Goal: Task Accomplishment & Management: Manage account settings

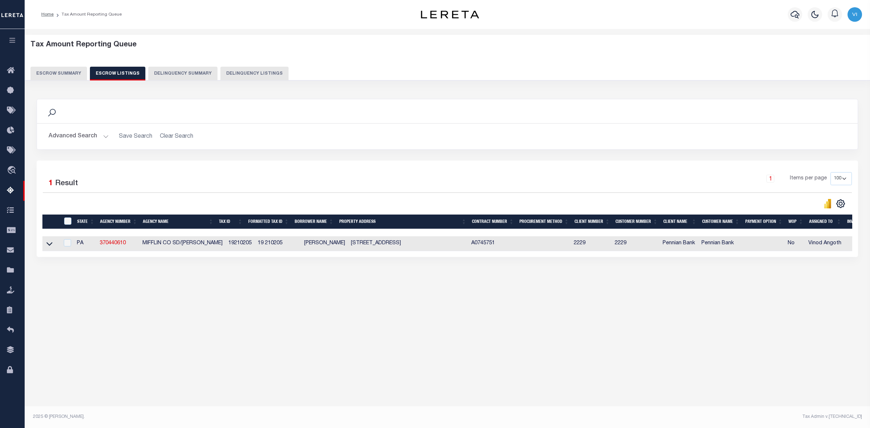
select select
select select "100"
click at [53, 73] on button "Escrow Summary" at bounding box center [58, 74] width 57 height 14
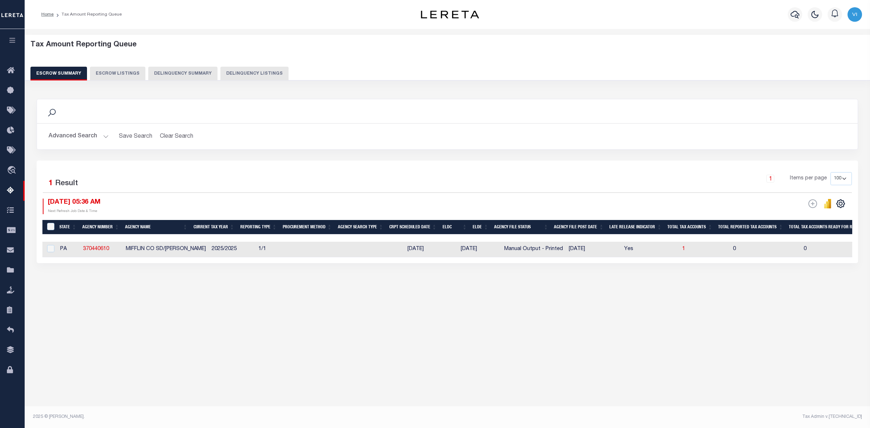
click at [101, 136] on button "Advanced Search" at bounding box center [79, 136] width 60 height 14
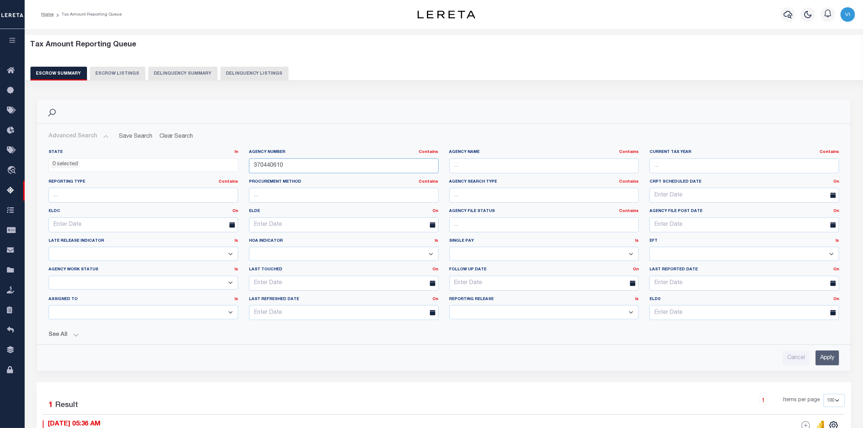
click at [285, 166] on input "370440610" at bounding box center [344, 165] width 190 height 15
type input "3"
paste input "370130601"
type input "370130601"
click at [819, 355] on input "Apply" at bounding box center [828, 358] width 24 height 15
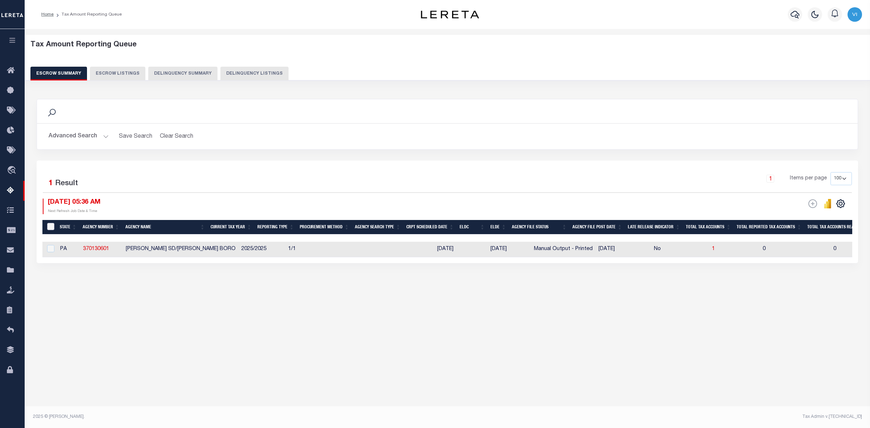
click at [50, 227] on input "&nbsp;" at bounding box center [50, 226] width 7 height 7
checkbox input "true"
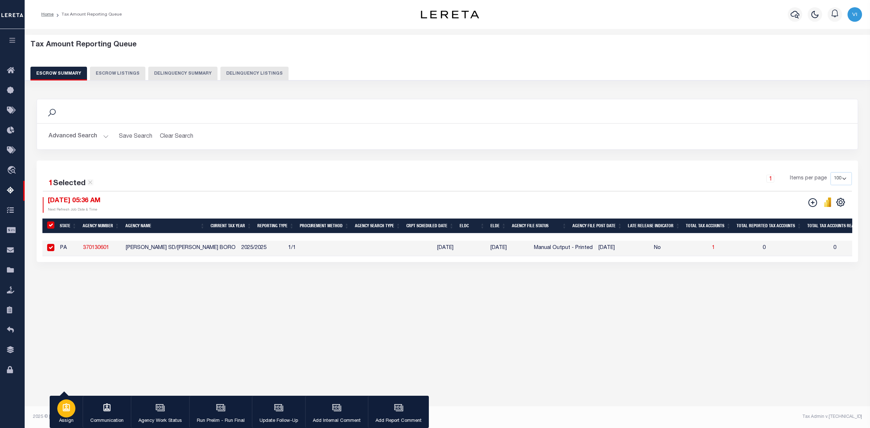
click at [66, 408] on icon "button" at bounding box center [66, 408] width 7 height 8
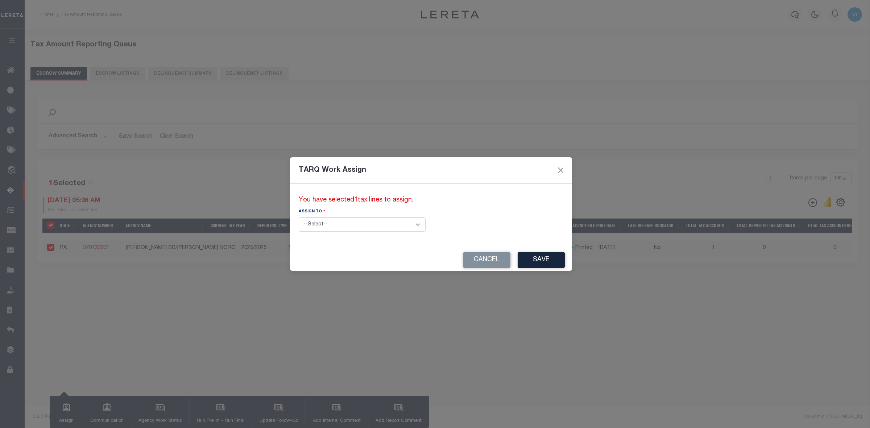
click at [383, 225] on select "--Select-- --Unassigned-- --Unassigned-- Abdul Muzain Adhikary Rinki Agustin Fe…" at bounding box center [362, 225] width 127 height 14
select select "Vinod Angoth"
click at [299, 218] on select "--Select-- --Unassigned-- --Unassigned-- Abdul Muzain Adhikary Rinki Agustin Fe…" at bounding box center [362, 225] width 127 height 14
click at [518, 260] on button "Save" at bounding box center [541, 260] width 47 height 16
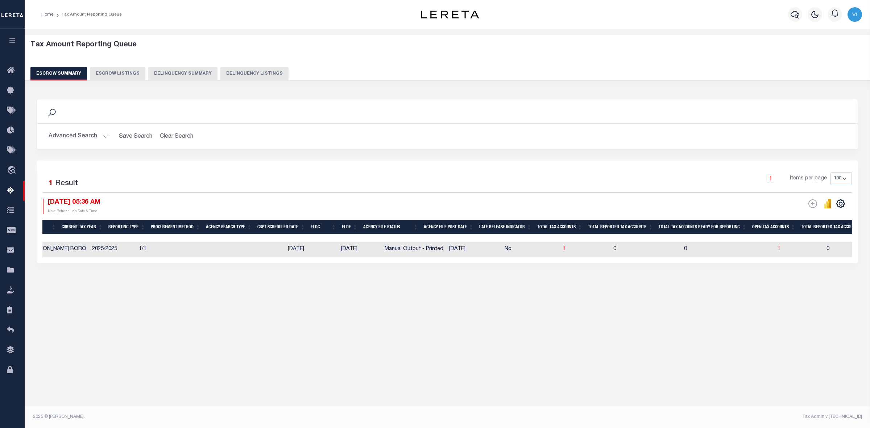
scroll to position [0, 173]
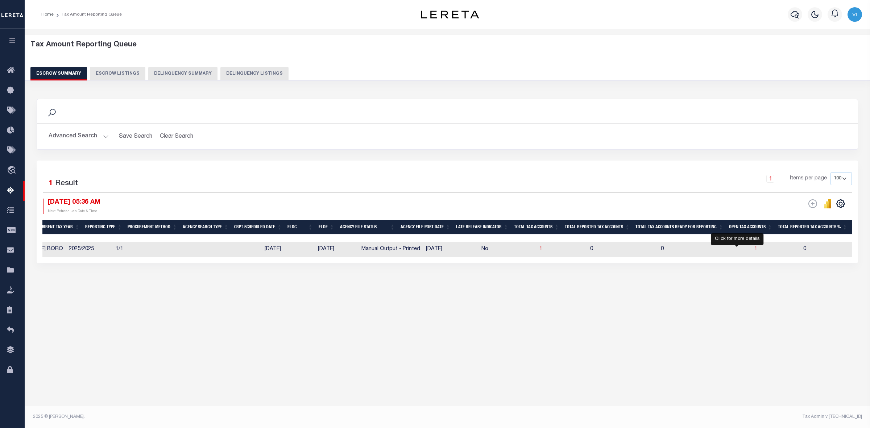
click at [755, 249] on span "1" at bounding box center [756, 249] width 3 height 5
select select "100"
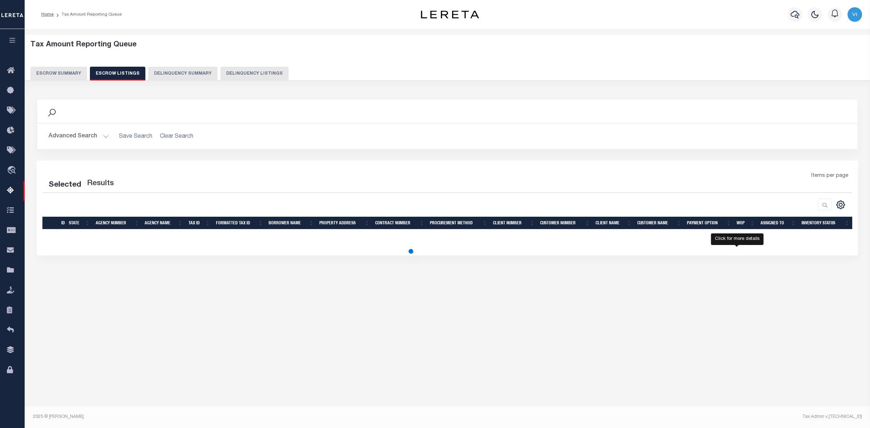
select select "100"
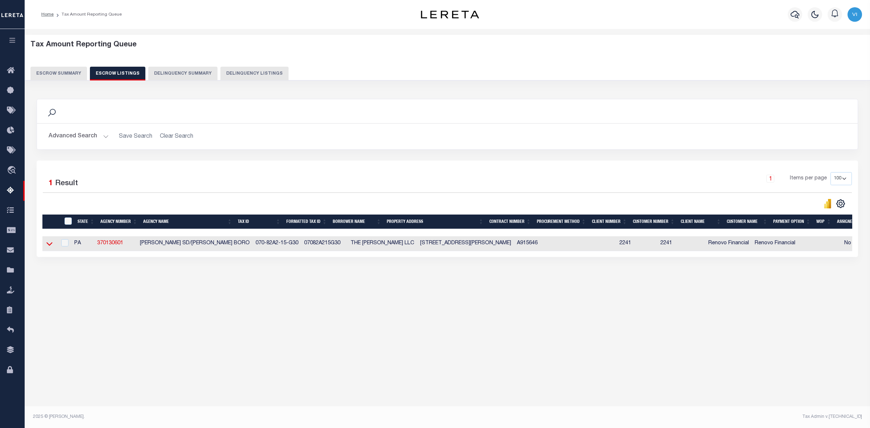
click at [47, 245] on icon at bounding box center [49, 245] width 6 height 4
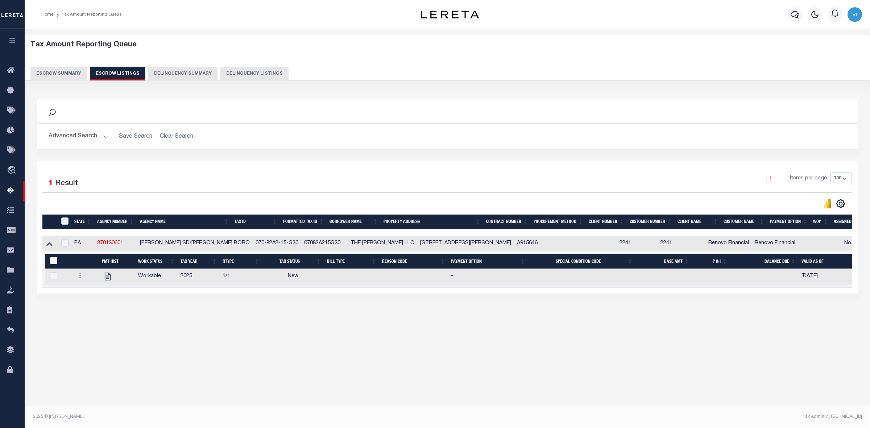
click at [583, 401] on div "Tax Amount Reporting Queue Escrow Summary Escrow Listings In" at bounding box center [448, 221] width 846 height 385
drag, startPoint x: 95, startPoint y: 244, endPoint x: 125, endPoint y: 241, distance: 29.8
click at [125, 241] on td "370130601" at bounding box center [115, 243] width 43 height 15
checkbox input "true"
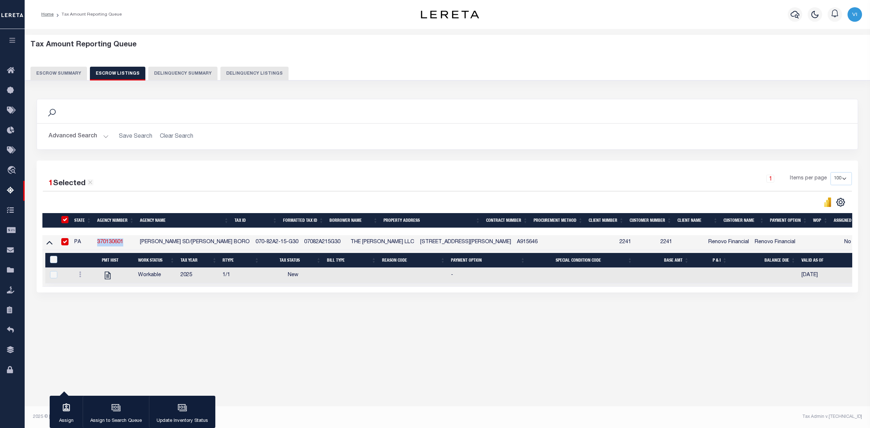
copy link "370130601"
click at [608, 401] on div "Tax Amount Reporting Queue Escrow Summary Escrow Listings In" at bounding box center [448, 221] width 846 height 385
click at [63, 242] on input "checkbox" at bounding box center [64, 241] width 7 height 7
checkbox input "false"
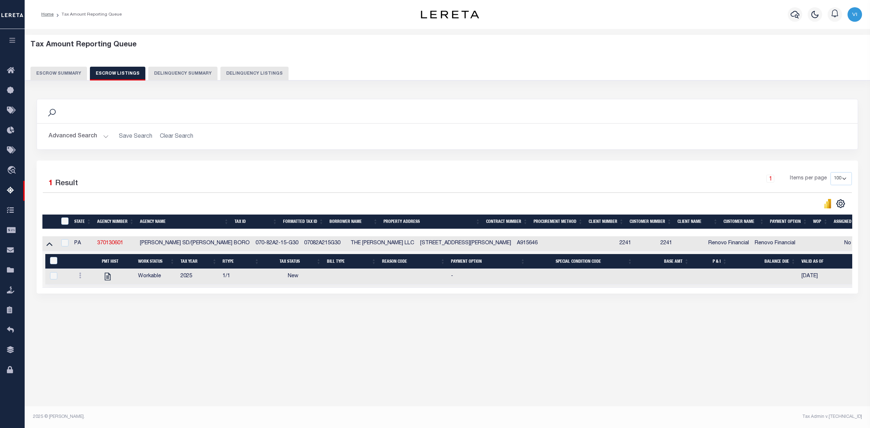
click at [62, 72] on button "Escrow Summary" at bounding box center [58, 74] width 57 height 14
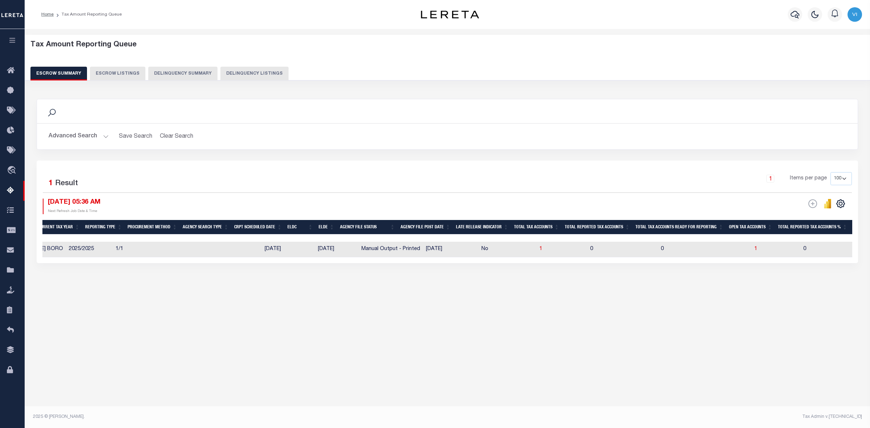
click at [102, 133] on button "Advanced Search" at bounding box center [79, 136] width 60 height 14
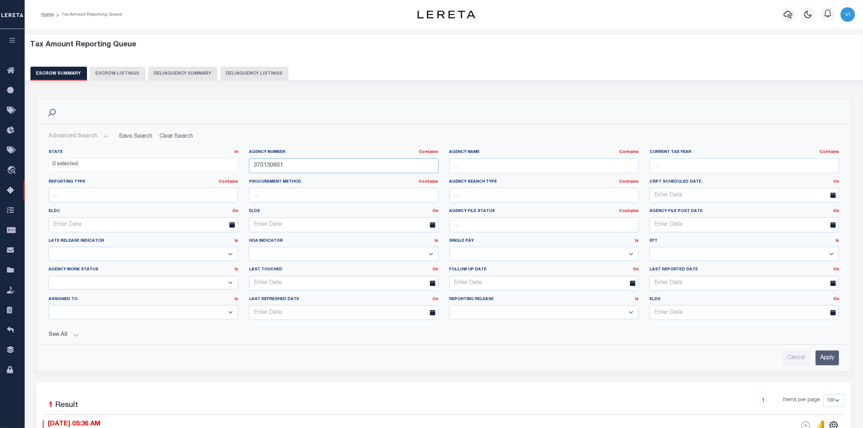
click at [287, 164] on input "370130601" at bounding box center [344, 165] width 190 height 15
type input "3"
paste input "190200101"
type input "190200101"
click at [822, 358] on input "Apply" at bounding box center [828, 358] width 24 height 15
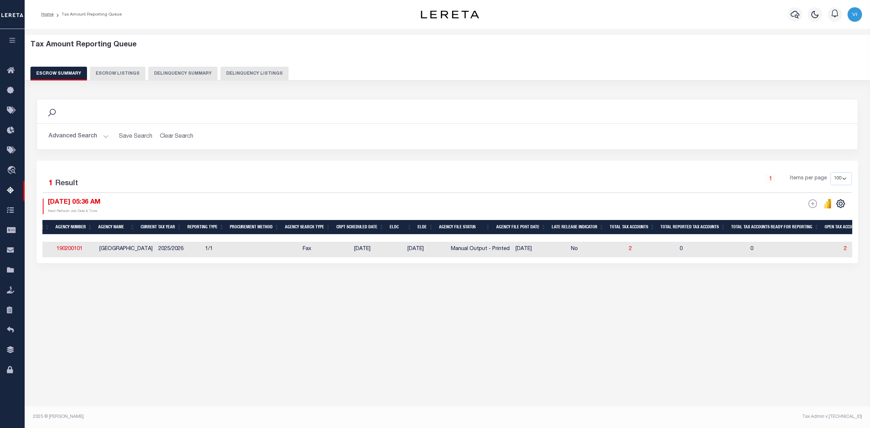
scroll to position [0, 0]
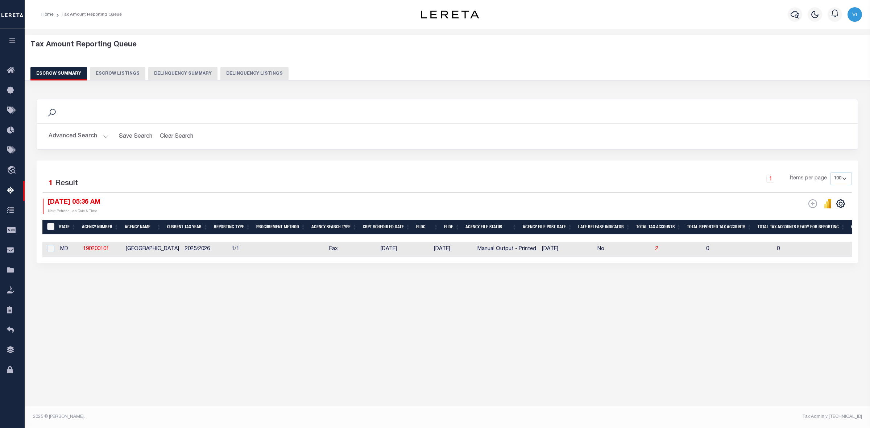
click at [52, 225] on input "&nbsp;" at bounding box center [50, 226] width 7 height 7
checkbox input "true"
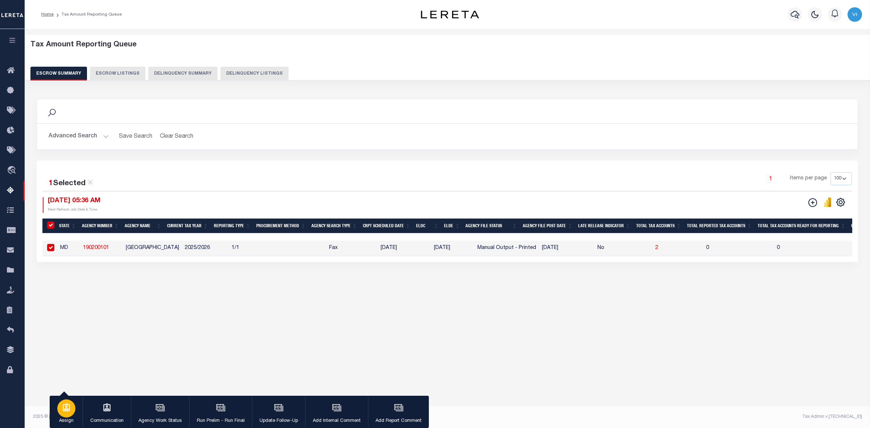
click at [66, 406] on icon "button" at bounding box center [66, 407] width 9 height 9
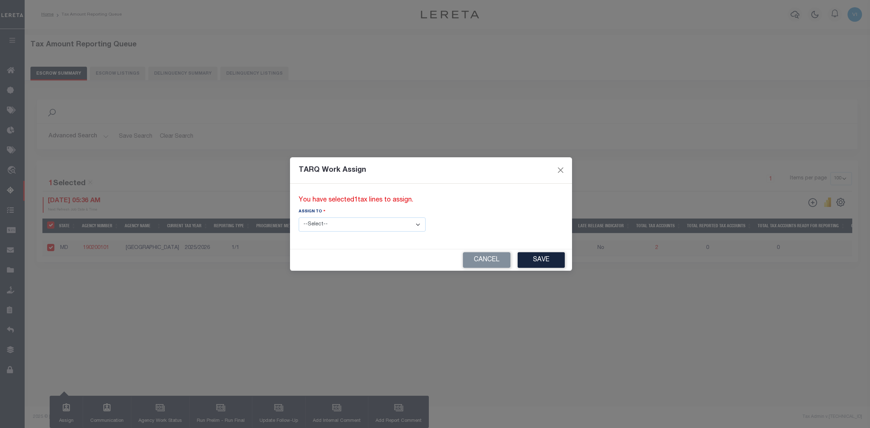
click at [386, 224] on select "--Select-- --Unassigned-- --Unassigned-- Abdul Muzain Adhikary Rinki Agustin Fe…" at bounding box center [362, 225] width 127 height 14
select select "Vinod Angoth"
click at [299, 218] on select "--Select-- --Unassigned-- --Unassigned-- Abdul Muzain Adhikary Rinki Agustin Fe…" at bounding box center [362, 225] width 127 height 14
click at [518, 259] on button "Save" at bounding box center [541, 260] width 47 height 16
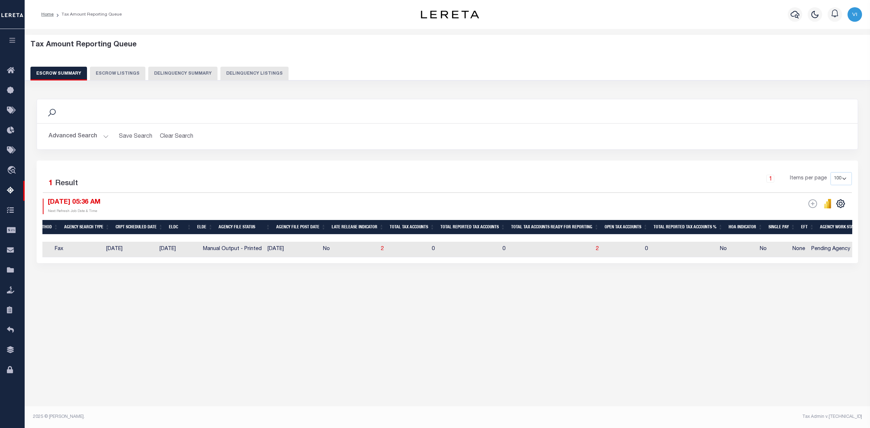
scroll to position [0, 274]
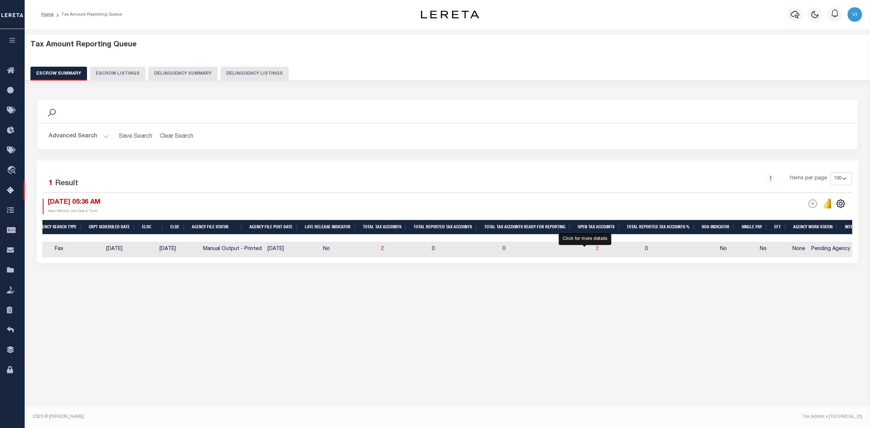
click at [596, 249] on span "2" at bounding box center [597, 249] width 3 height 5
select select "100"
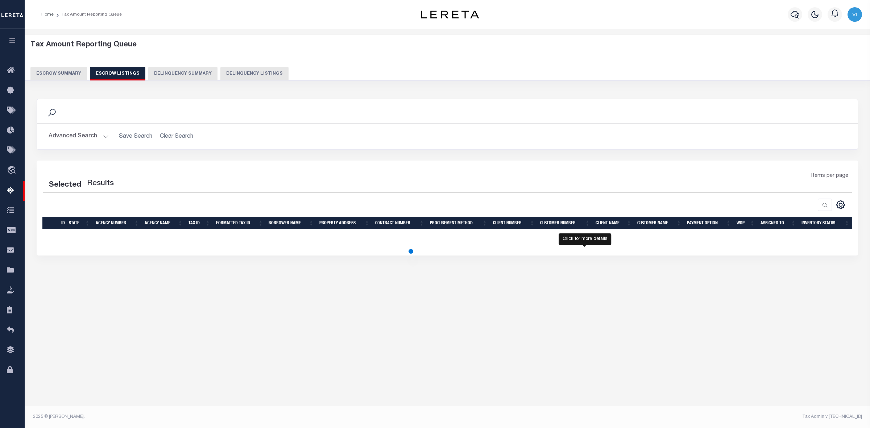
select select "100"
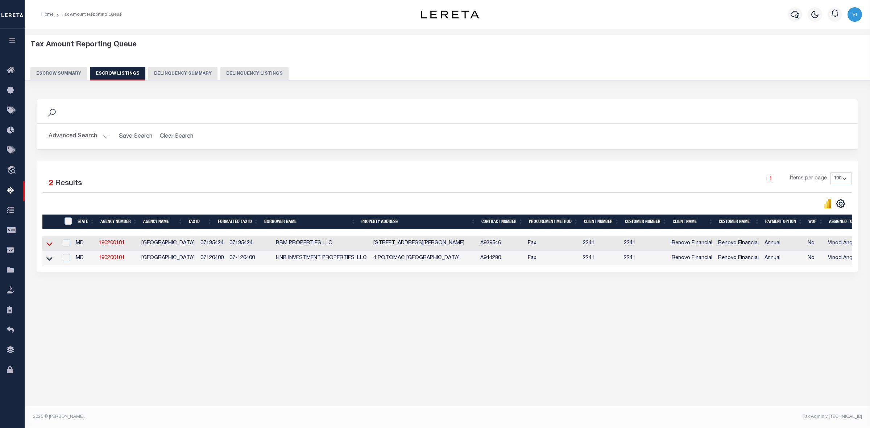
click at [50, 245] on icon at bounding box center [49, 244] width 6 height 8
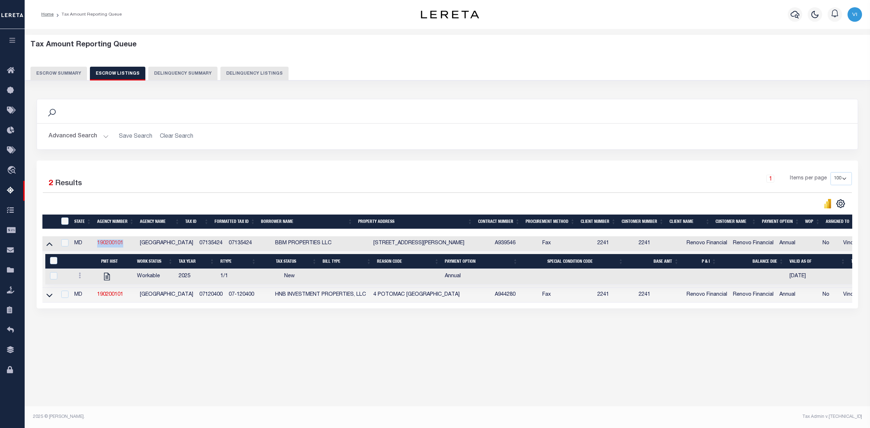
drag, startPoint x: 94, startPoint y: 244, endPoint x: 124, endPoint y: 245, distance: 30.9
click at [124, 245] on tr "MD 190200101 CRISFIELD CITY 07135424 07135424 BBM PROPERTIES LLC 26 HAMMOCK POI…" at bounding box center [486, 243] width 889 height 15
copy tr "190200101"
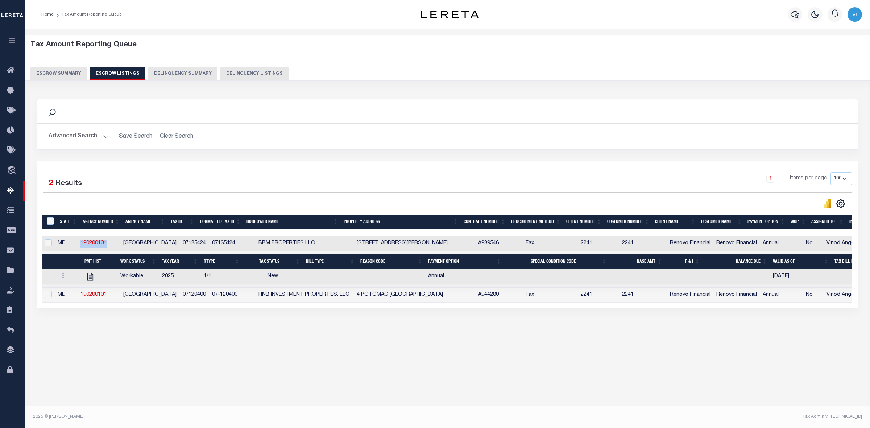
scroll to position [0, 14]
click at [50, 223] on input "ID" at bounding box center [50, 221] width 7 height 7
checkbox input "true"
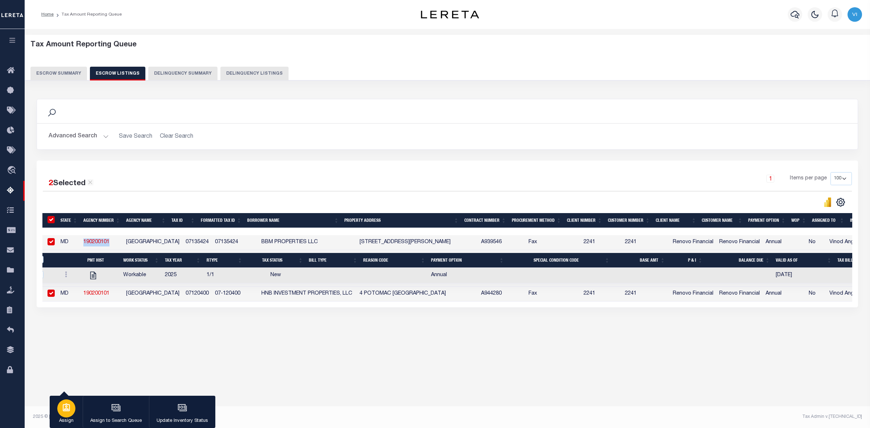
click at [68, 413] on icon "button" at bounding box center [66, 407] width 9 height 9
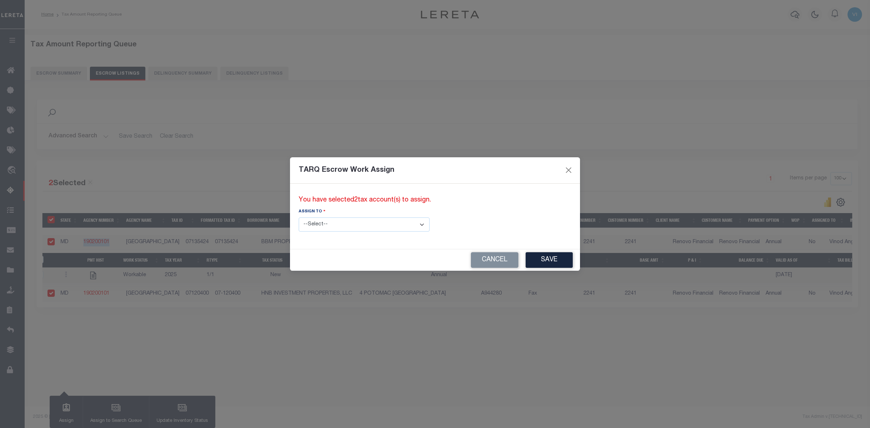
click at [396, 223] on select "--Select-- --Unassigned-- --Unassigned-- Abdul Muzain Adhikary Rinki Agustin Fe…" at bounding box center [364, 225] width 131 height 14
select select "--Unassigned--"
click at [299, 218] on select "--Select-- --Unassigned-- --Unassigned-- Abdul Muzain Adhikary Rinki Agustin Fe…" at bounding box center [364, 225] width 131 height 14
click at [526, 262] on button "Save" at bounding box center [549, 260] width 47 height 16
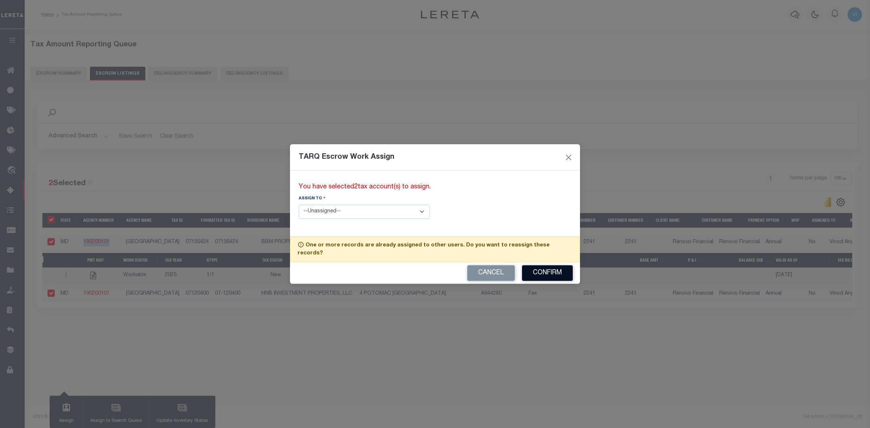
click at [541, 272] on button "Confirm" at bounding box center [547, 273] width 51 height 16
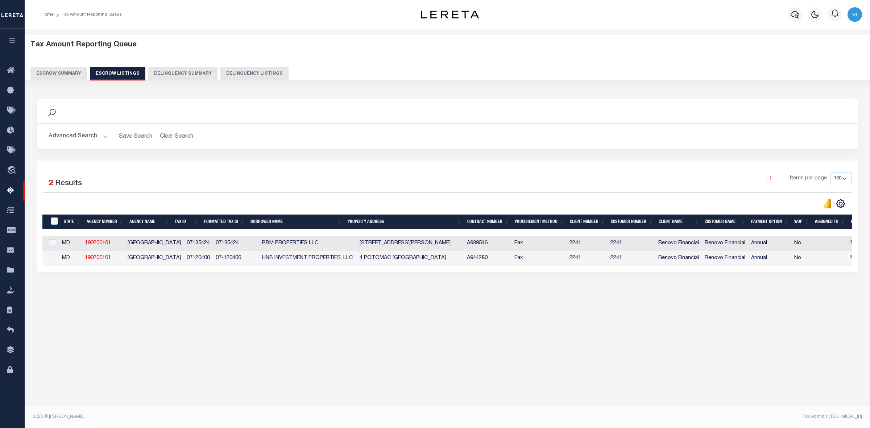
click at [49, 70] on button "Escrow Summary" at bounding box center [58, 74] width 57 height 14
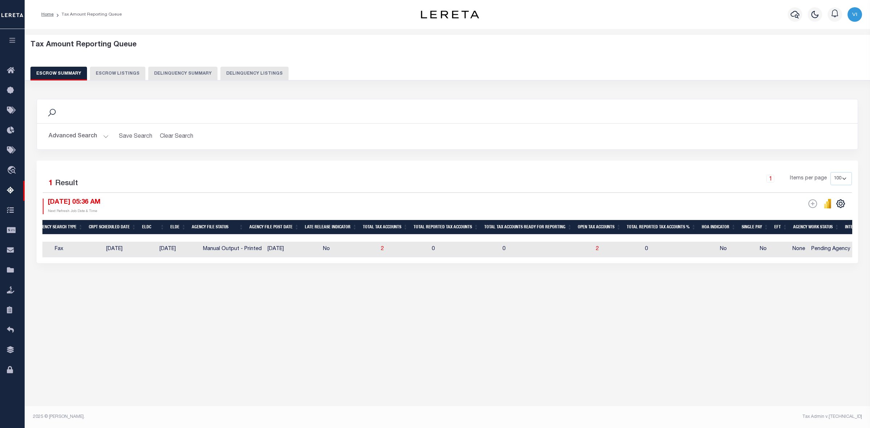
click at [104, 137] on button "Advanced Search" at bounding box center [79, 136] width 60 height 14
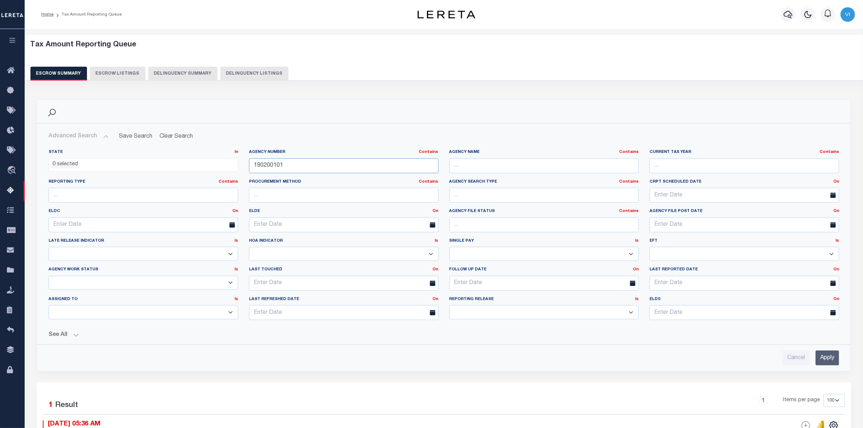
click at [285, 164] on input "190200101" at bounding box center [344, 165] width 190 height 15
type input "1"
paste input "370060601"
type input "370060601"
click at [830, 360] on input "Apply" at bounding box center [828, 358] width 24 height 15
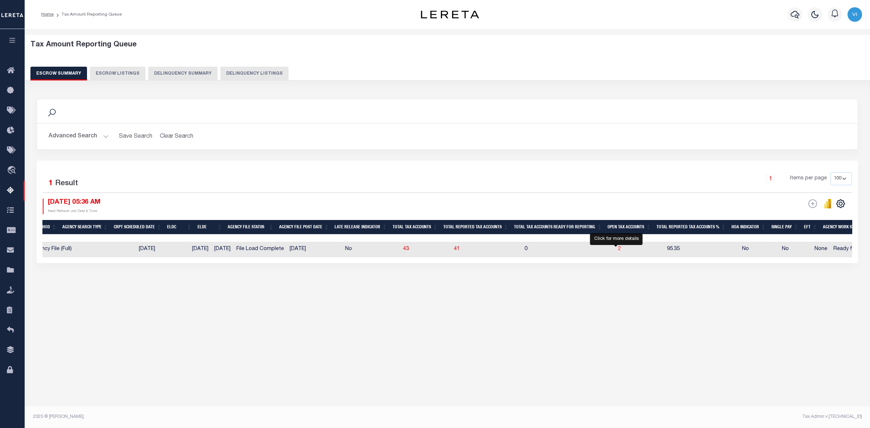
click at [618, 249] on span "2" at bounding box center [619, 249] width 3 height 5
select select "100"
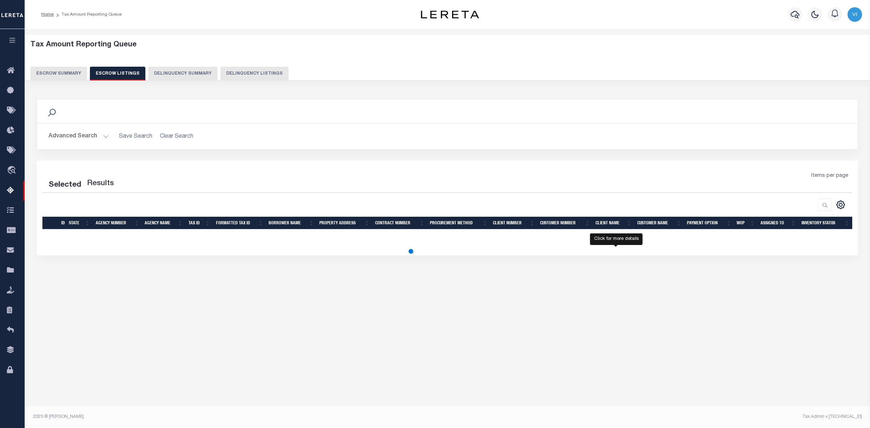
select select "100"
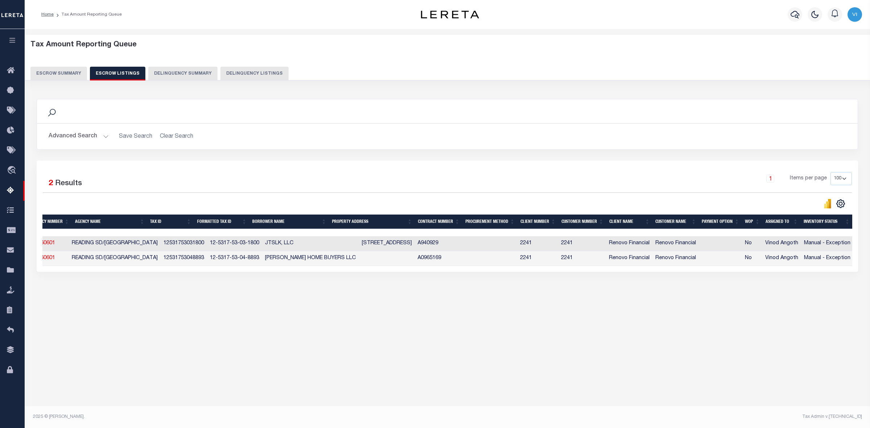
scroll to position [0, 0]
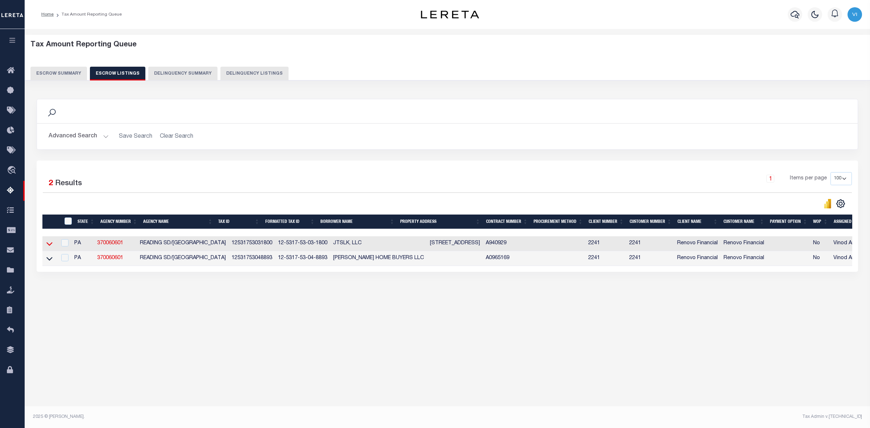
click at [50, 245] on icon at bounding box center [49, 244] width 6 height 8
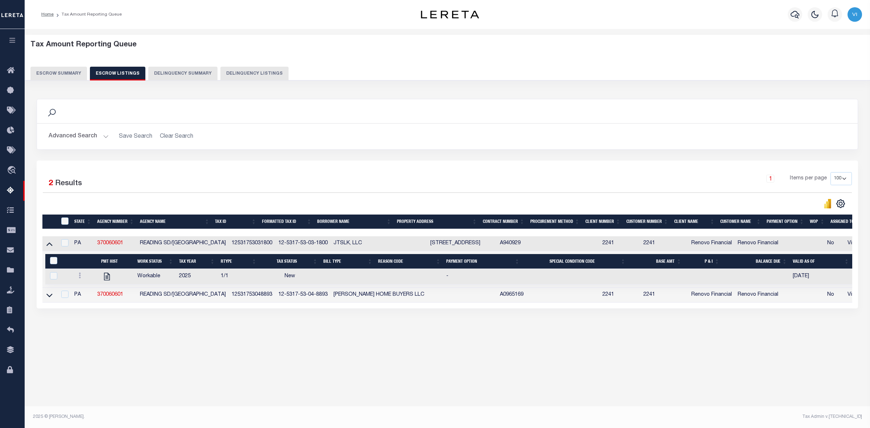
click at [55, 70] on button "Escrow Summary" at bounding box center [58, 74] width 57 height 14
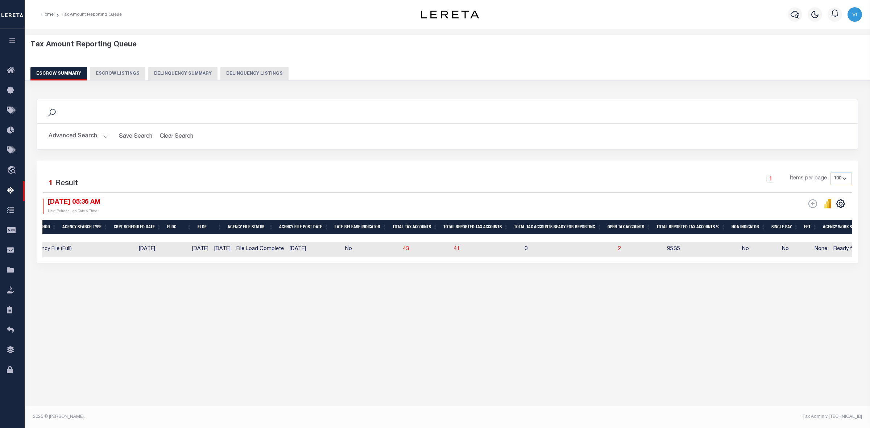
click at [104, 134] on button "Advanced Search" at bounding box center [79, 136] width 60 height 14
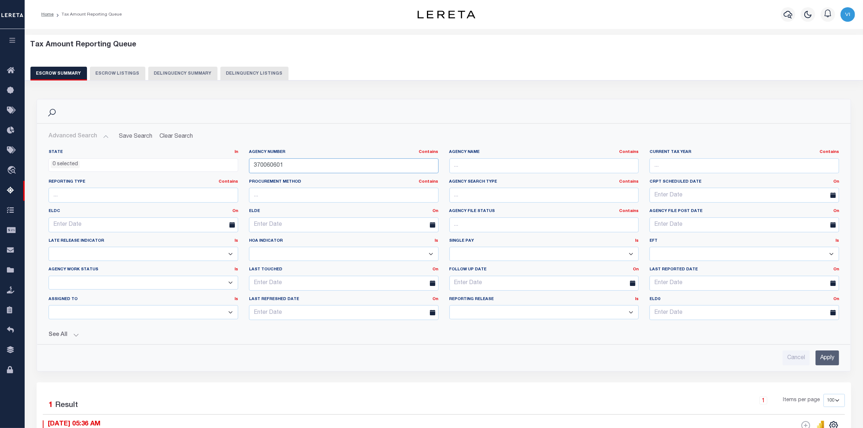
drag, startPoint x: 285, startPoint y: 166, endPoint x: 207, endPoint y: 175, distance: 78.1
click at [207, 175] on div "State In In AK AL AR AZ CA CO CT DC DE FL GA GU HI IA ID IL IN KS KY LA MA MD M…" at bounding box center [444, 237] width 802 height 177
paste input "13"
click at [826, 358] on input "Apply" at bounding box center [828, 358] width 24 height 15
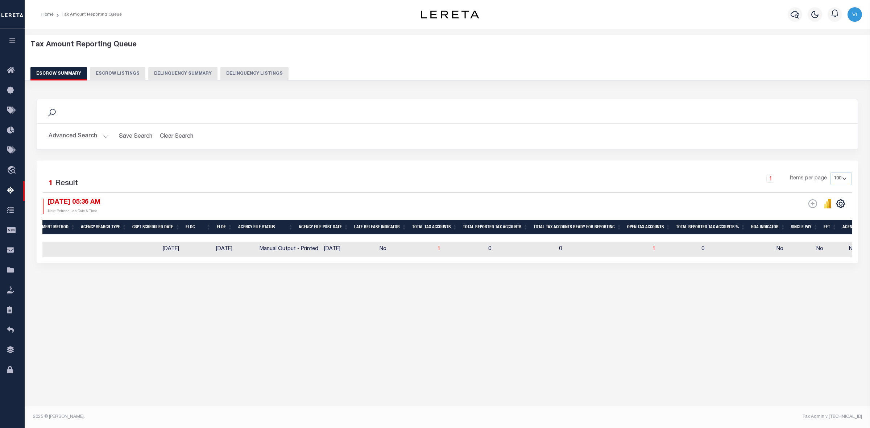
click at [102, 136] on button "Advanced Search" at bounding box center [79, 136] width 60 height 14
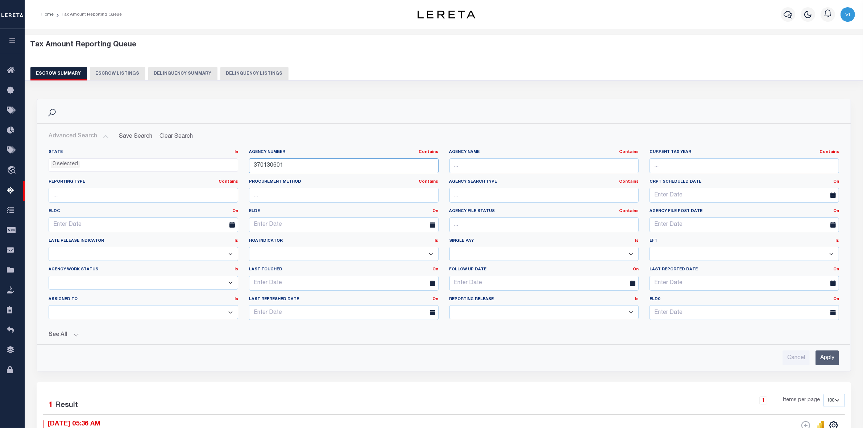
click at [286, 165] on input "370130601" at bounding box center [344, 165] width 190 height 15
type input "3"
paste input "370130613"
type input "370130613"
click at [825, 355] on input "Apply" at bounding box center [828, 358] width 24 height 15
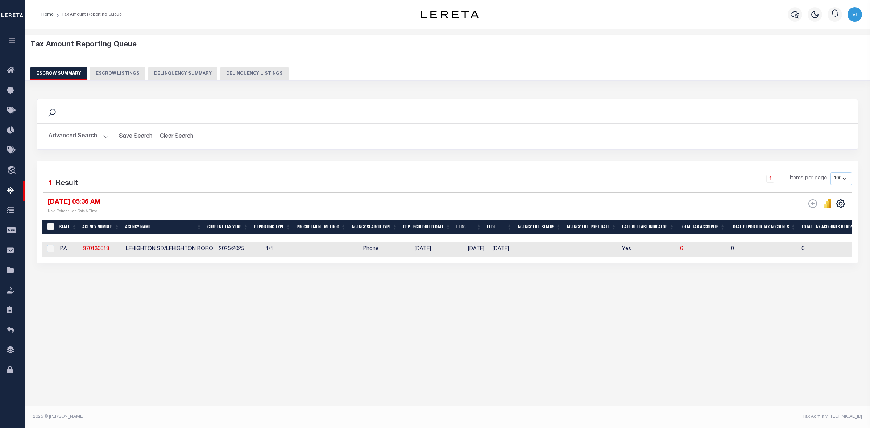
click at [50, 226] on input "&nbsp;" at bounding box center [50, 226] width 7 height 7
checkbox input "true"
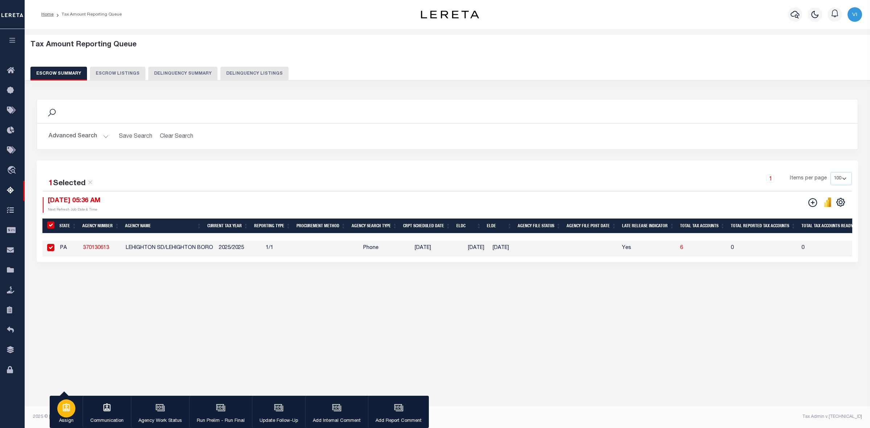
click at [66, 413] on div "button" at bounding box center [66, 409] width 18 height 18
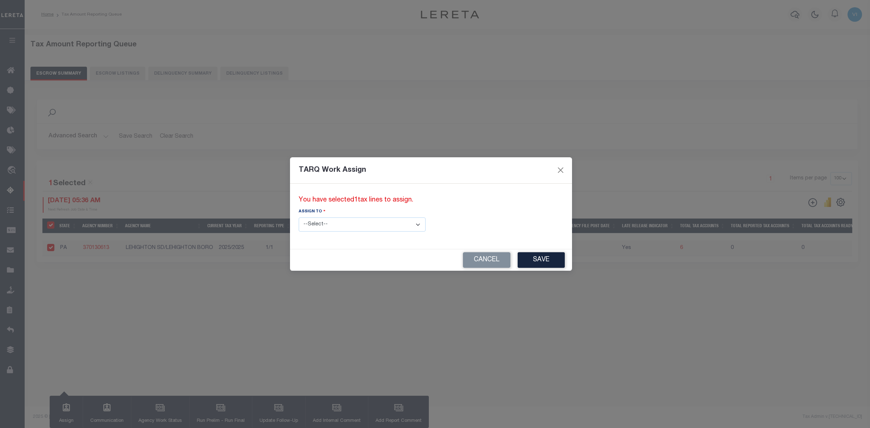
click at [387, 224] on select "--Select-- --Unassigned-- --Unassigned-- Abdul Muzain Adhikary Rinki Agustin Fe…" at bounding box center [362, 225] width 127 height 14
select select "Vinod Angoth"
click at [299, 218] on select "--Select-- --Unassigned-- --Unassigned-- Abdul Muzain Adhikary Rinki Agustin Fe…" at bounding box center [362, 225] width 127 height 14
click at [518, 263] on button "Save" at bounding box center [541, 260] width 47 height 16
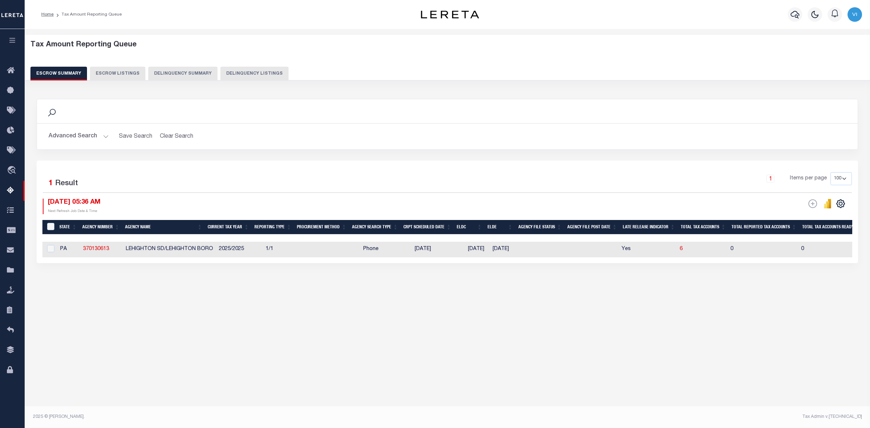
click at [102, 137] on button "Advanced Search" at bounding box center [79, 136] width 60 height 14
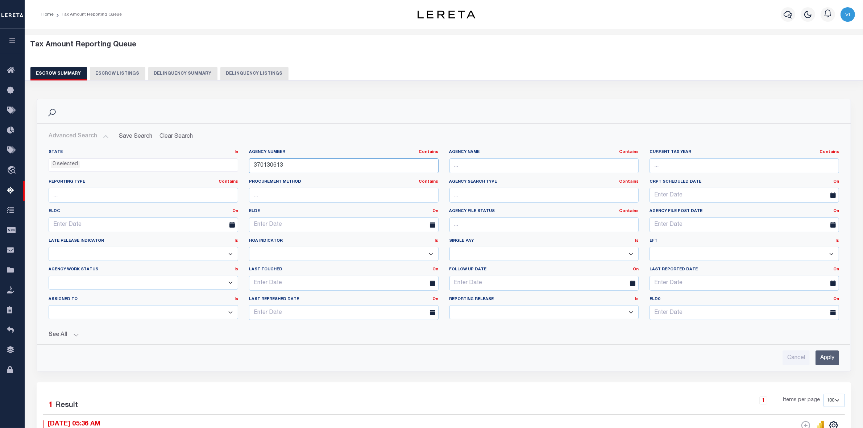
click at [288, 165] on input "370130613" at bounding box center [344, 165] width 190 height 15
type input "3"
paste input "370630656"
type input "370630656"
click at [826, 359] on input "Apply" at bounding box center [828, 358] width 24 height 15
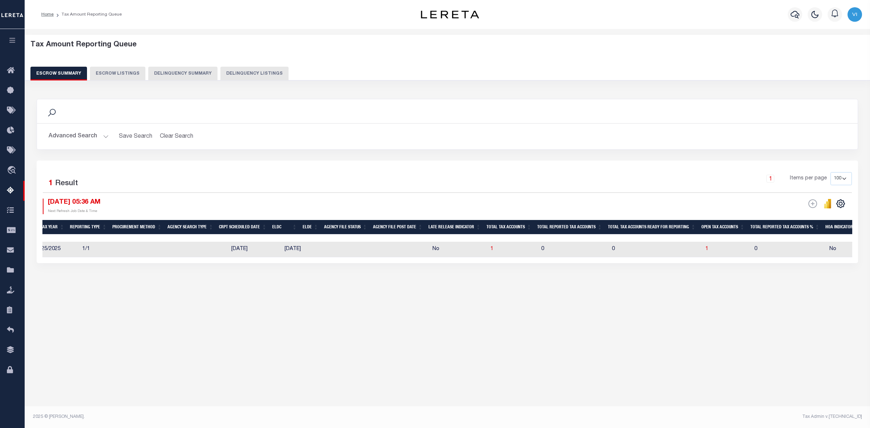
scroll to position [0, 189]
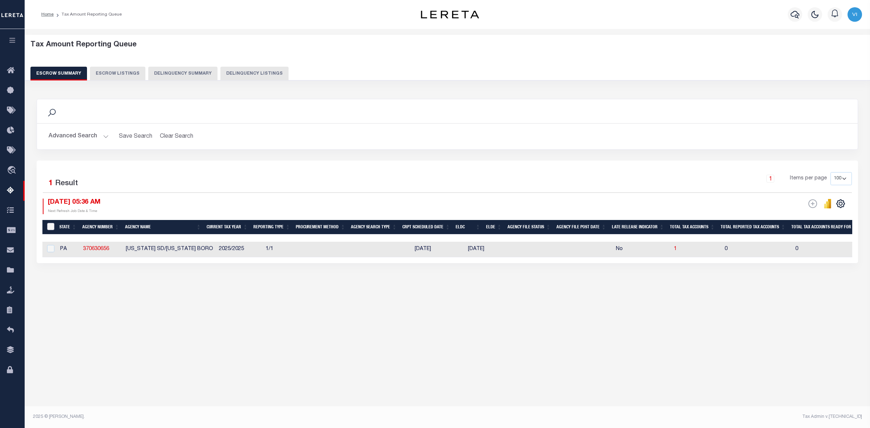
click at [49, 228] on input "&nbsp;" at bounding box center [50, 226] width 7 height 7
checkbox input "true"
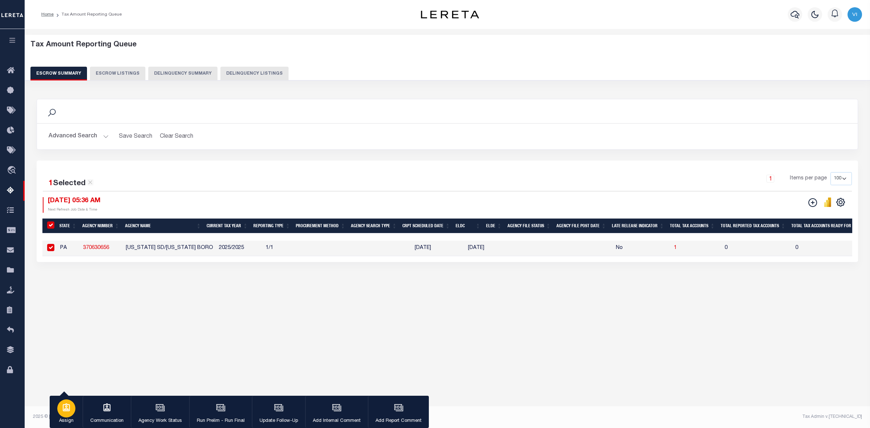
click at [63, 405] on icon "button" at bounding box center [66, 408] width 7 height 8
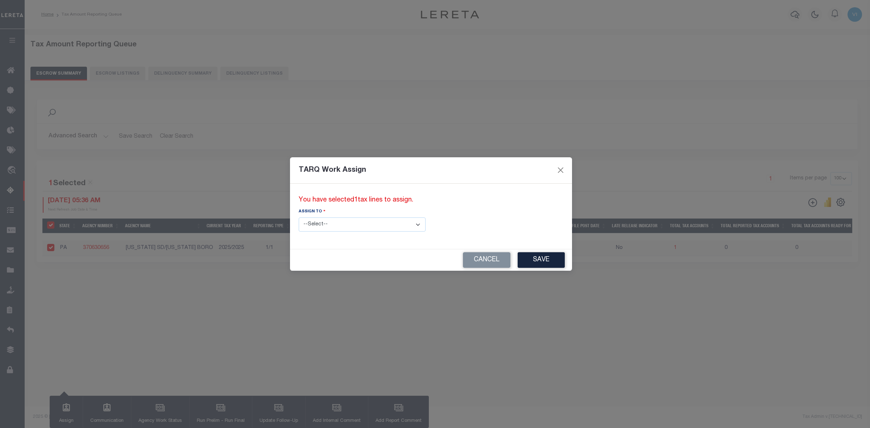
click at [388, 224] on select "--Select-- --Unassigned-- --Unassigned-- Abdul Muzain Adhikary Rinki Agustin Fe…" at bounding box center [362, 225] width 127 height 14
select select "Vinod Angoth"
click at [299, 218] on select "--Select-- --Unassigned-- --Unassigned-- Abdul Muzain Adhikary Rinki Agustin Fe…" at bounding box center [362, 225] width 127 height 14
click at [518, 261] on button "Save" at bounding box center [541, 260] width 47 height 16
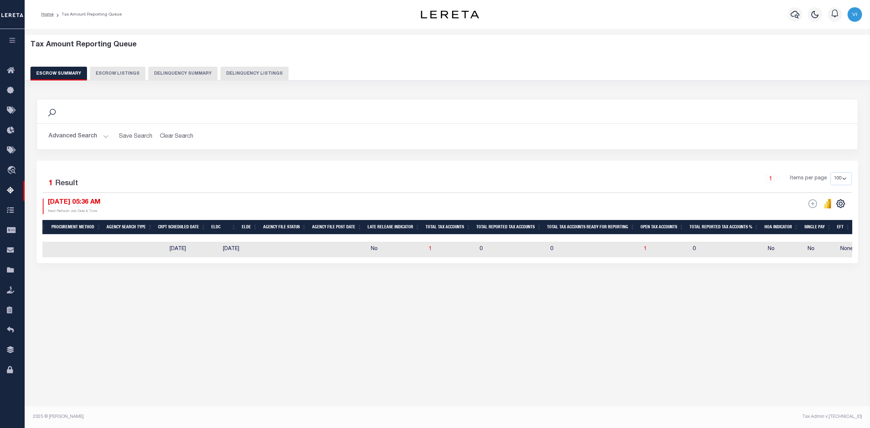
drag, startPoint x: 517, startPoint y: 236, endPoint x: 193, endPoint y: 256, distance: 324.8
click at [193, 256] on div "State Agency Number Agency Name Current Tax Year Reporting Type Procurement Met…" at bounding box center [447, 239] width 810 height 38
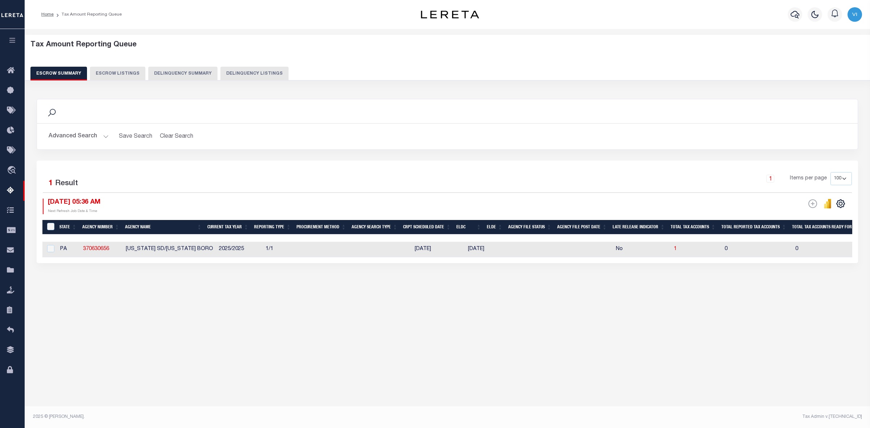
click at [297, 336] on div "Tax Amount Reporting Queue Escrow Summary Escrow Listings In" at bounding box center [448, 221] width 846 height 385
click at [103, 136] on button "Advanced Search" at bounding box center [79, 136] width 60 height 14
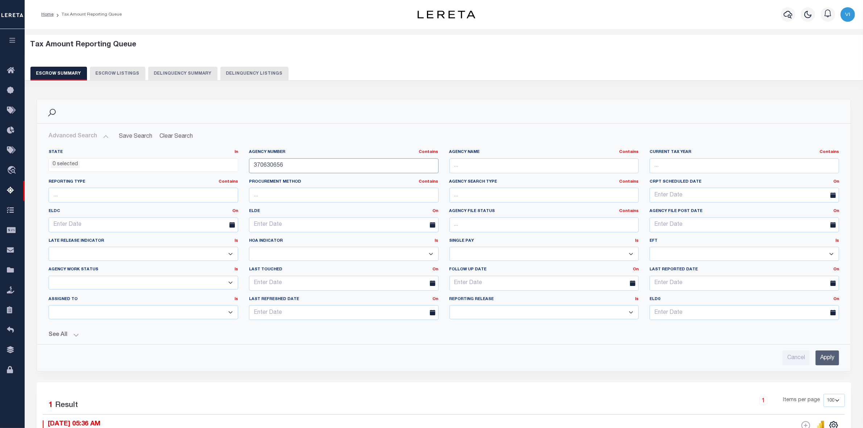
click at [285, 164] on input "370630656" at bounding box center [344, 165] width 190 height 15
type input "3"
paste input "370130613"
type input "370130613"
click at [823, 358] on input "Apply" at bounding box center [828, 358] width 24 height 15
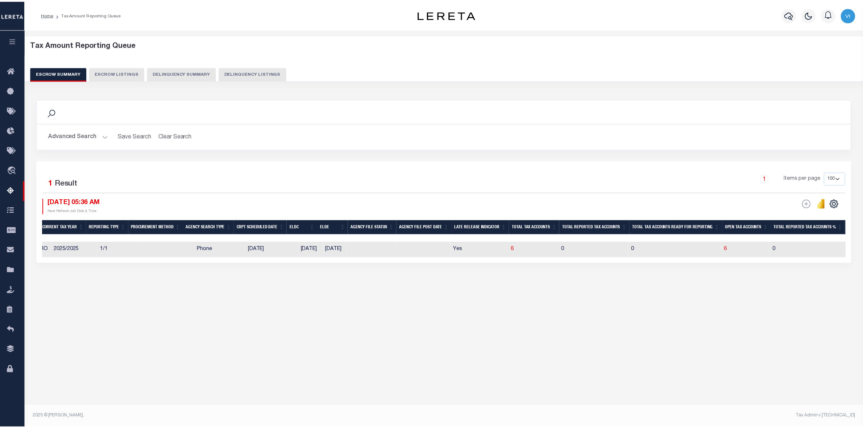
scroll to position [0, 174]
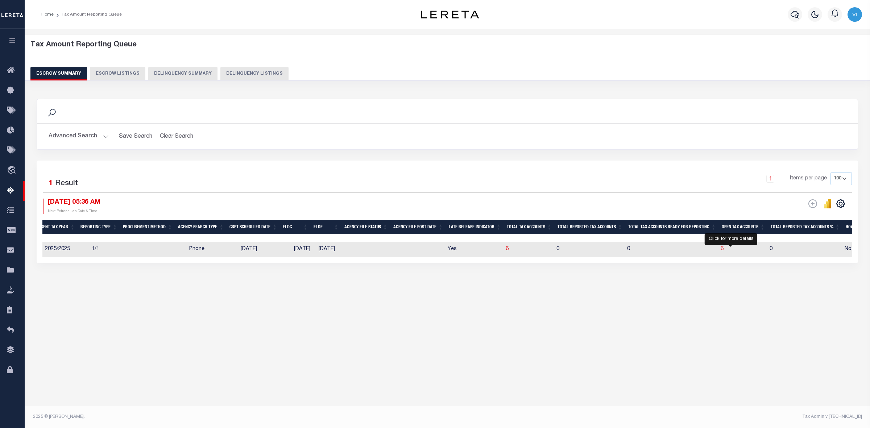
click at [724, 249] on span "6" at bounding box center [722, 249] width 3 height 5
select select "100"
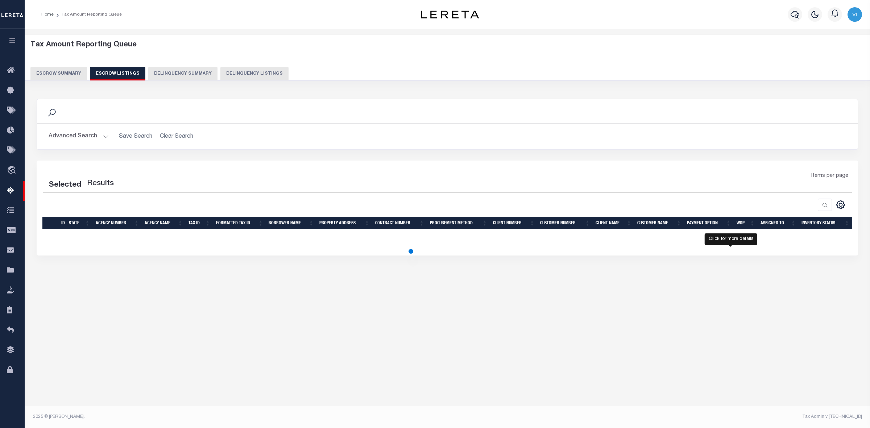
select select "100"
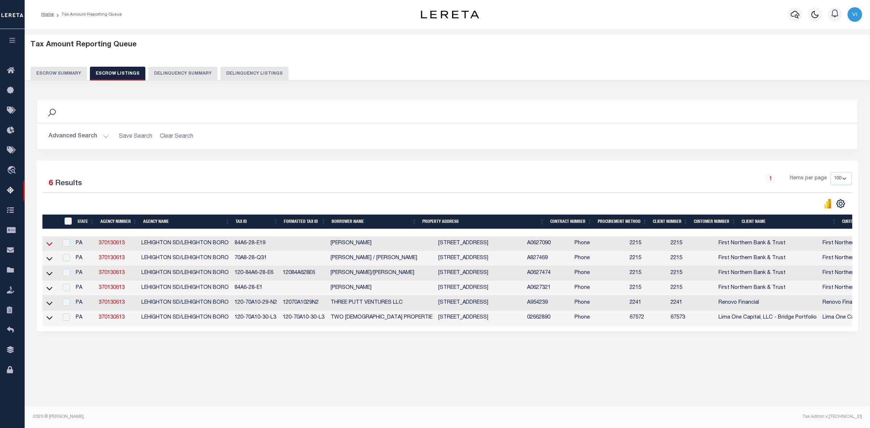
click at [48, 246] on icon at bounding box center [49, 245] width 6 height 4
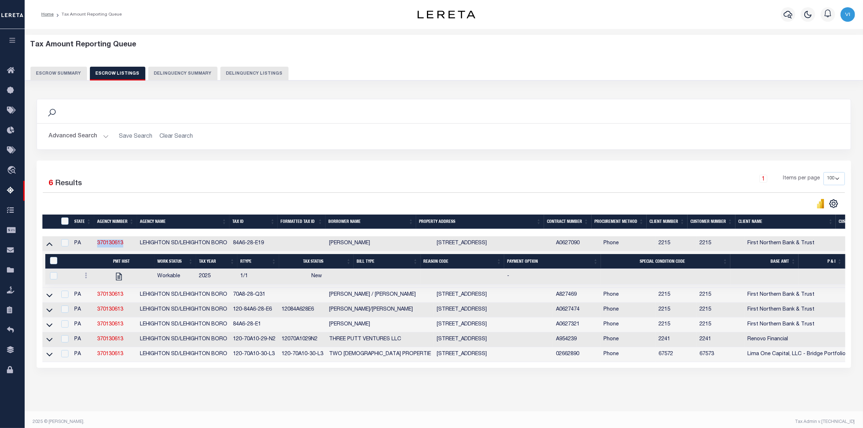
drag, startPoint x: 95, startPoint y: 244, endPoint x: 124, endPoint y: 244, distance: 29.4
click at [124, 244] on td "370130613" at bounding box center [115, 243] width 43 height 15
checkbox input "true"
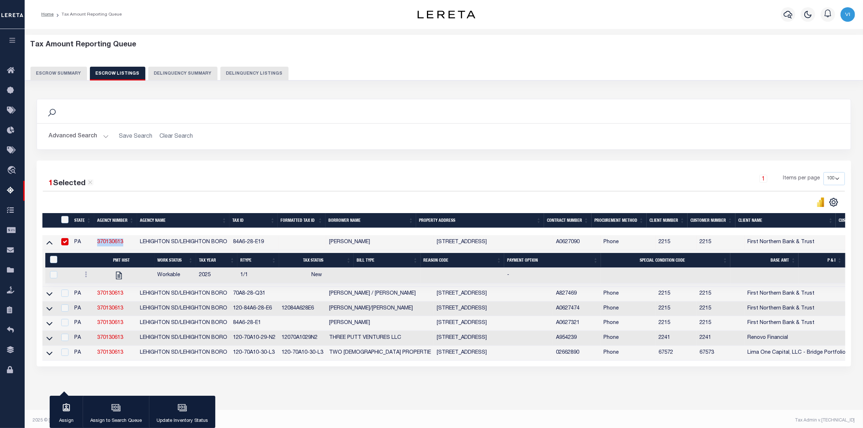
copy link "370130613"
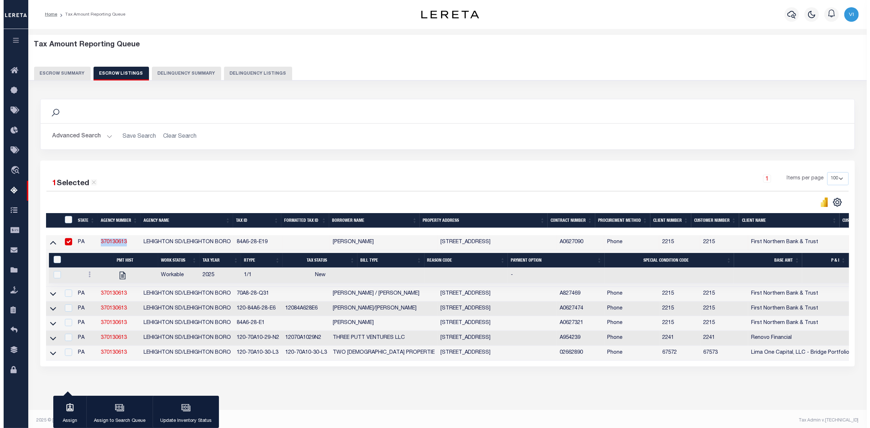
scroll to position [0, 0]
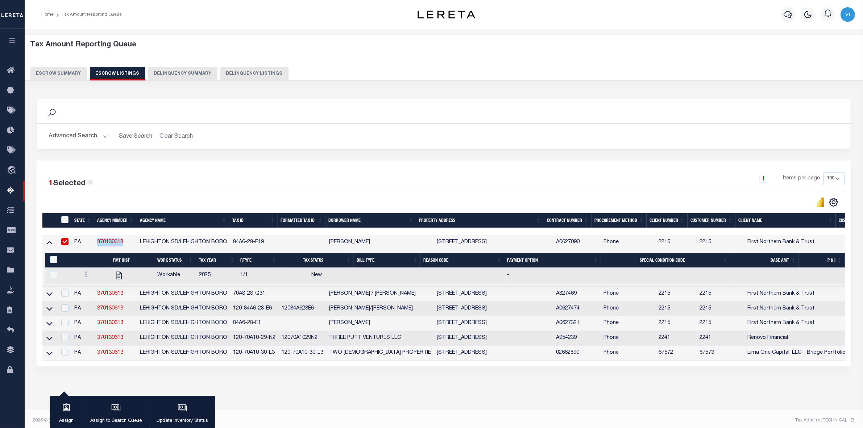
click at [51, 73] on button "Escrow Summary" at bounding box center [58, 74] width 57 height 14
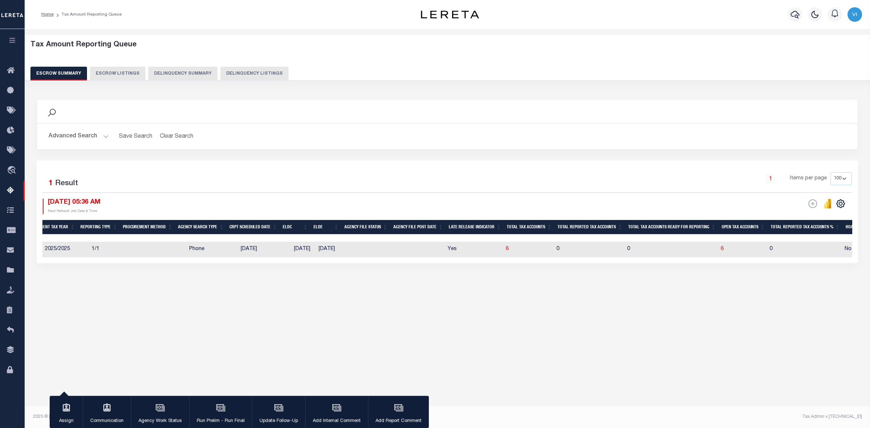
click at [102, 134] on button "Advanced Search" at bounding box center [79, 136] width 60 height 14
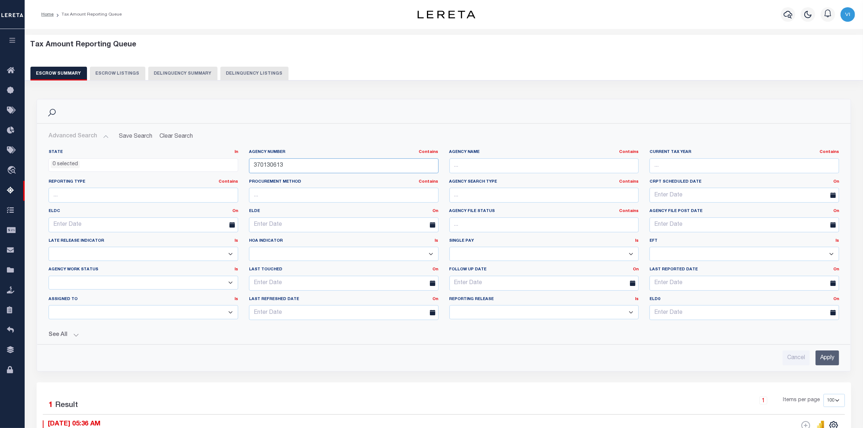
click at [289, 168] on input "370130613" at bounding box center [344, 165] width 190 height 15
type input "3"
paste input "370630656"
type input "370630656"
click at [826, 358] on input "Apply" at bounding box center [828, 358] width 24 height 15
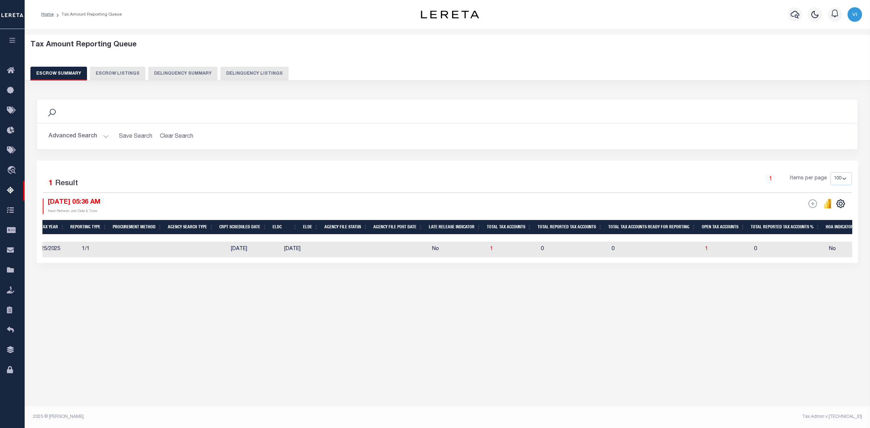
scroll to position [0, 184]
click at [708, 248] on span "1" at bounding box center [706, 249] width 3 height 5
select select "100"
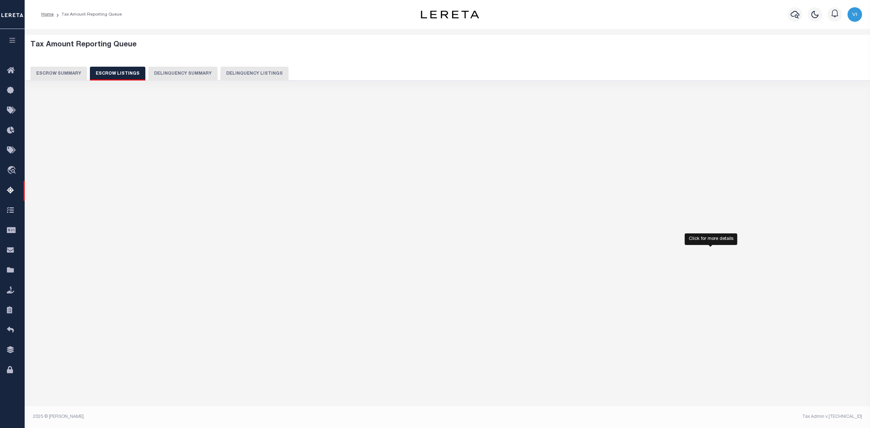
select select "100"
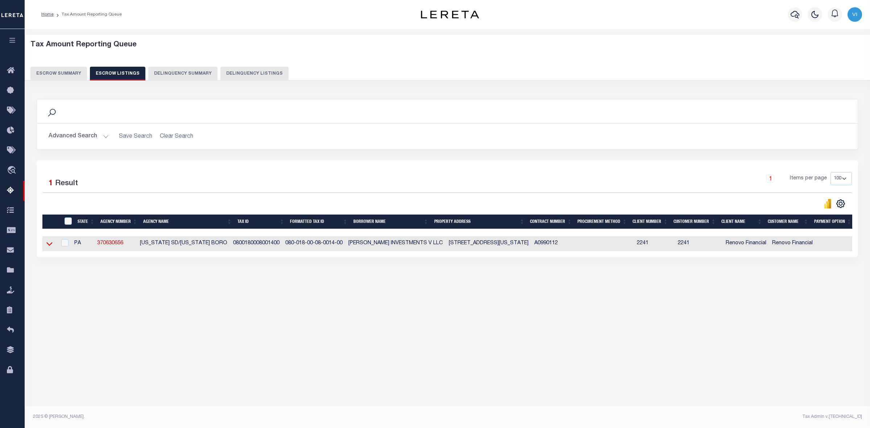
click at [47, 245] on icon at bounding box center [49, 244] width 6 height 8
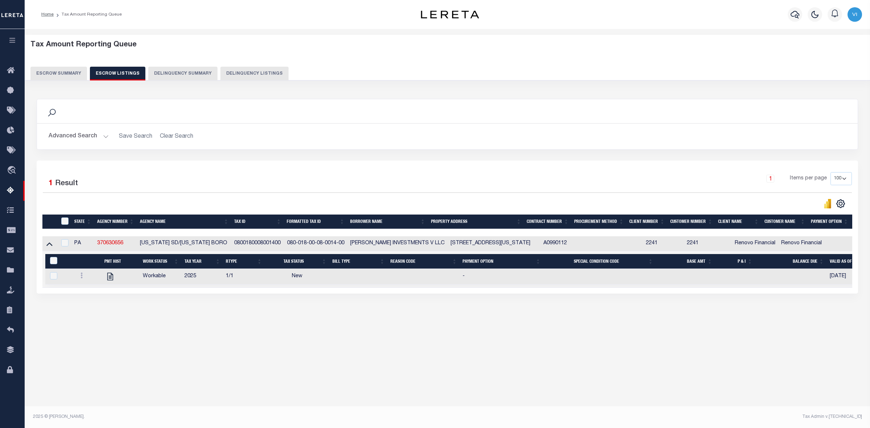
click at [55, 74] on button "Escrow Summary" at bounding box center [58, 74] width 57 height 14
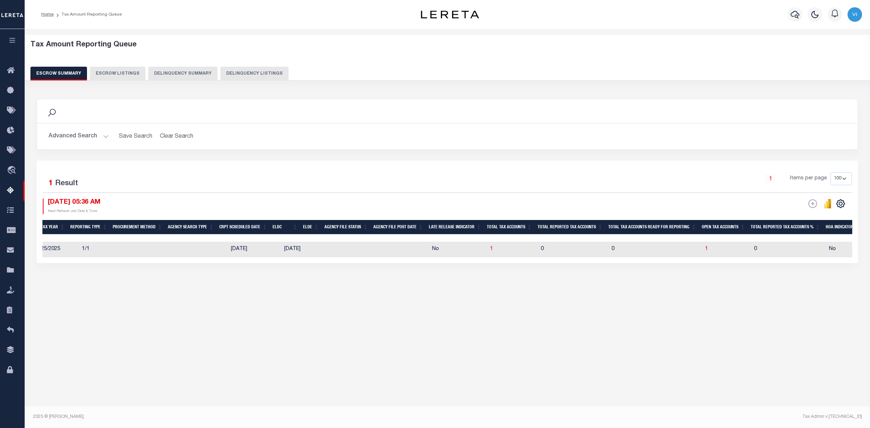
click at [104, 137] on button "Advanced Search" at bounding box center [79, 136] width 60 height 14
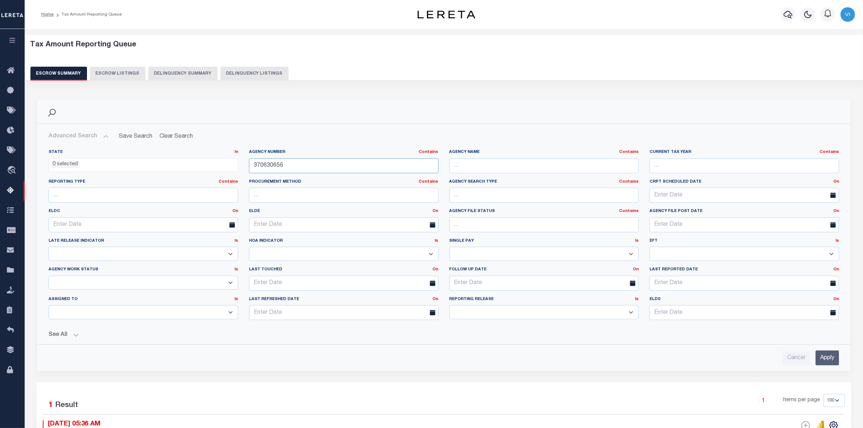
click at [294, 165] on input "370630656" at bounding box center [344, 165] width 190 height 15
click at [828, 360] on input "Apply" at bounding box center [828, 358] width 24 height 15
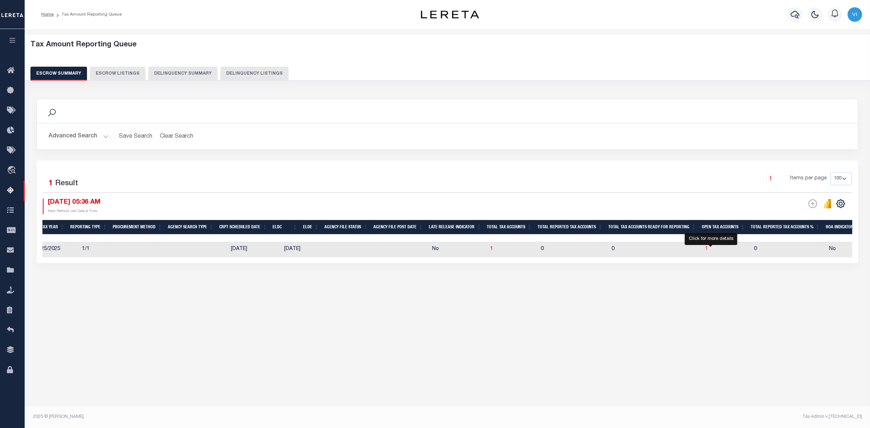
click at [708, 251] on span "1" at bounding box center [706, 249] width 3 height 5
select select "100"
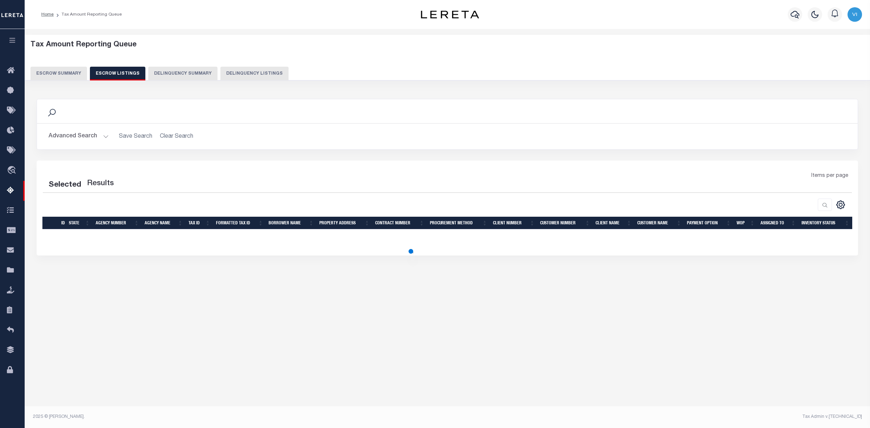
select select "100"
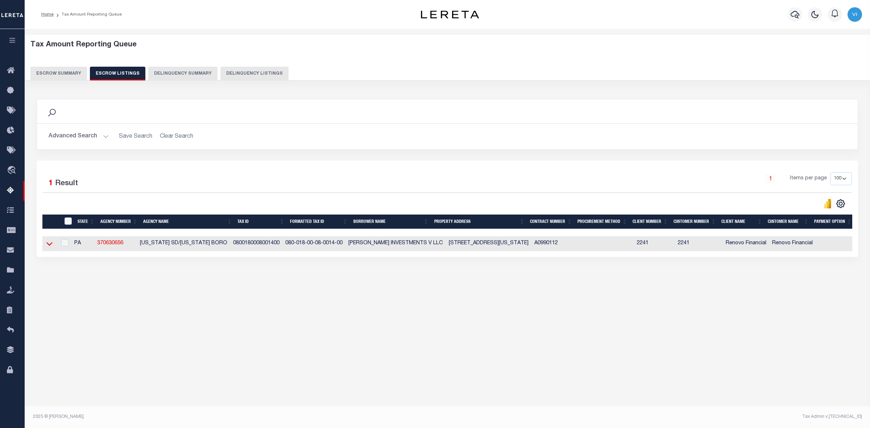
click at [47, 246] on icon at bounding box center [49, 245] width 6 height 4
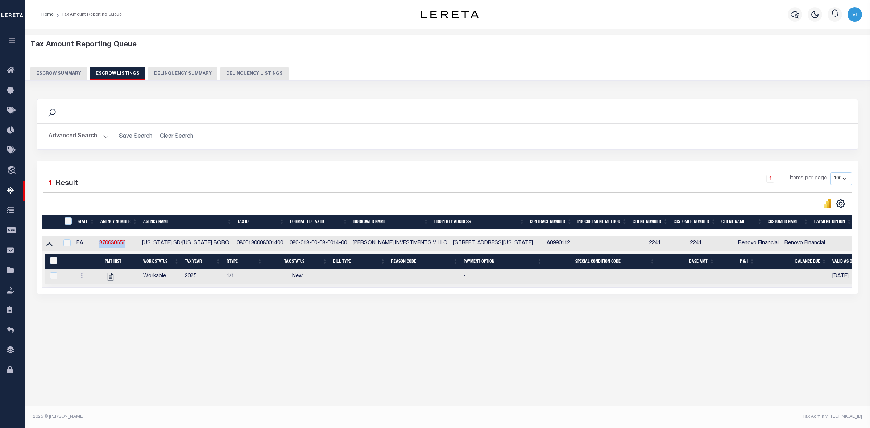
drag, startPoint x: 98, startPoint y: 244, endPoint x: 130, endPoint y: 244, distance: 31.5
click at [130, 244] on td "370630656" at bounding box center [117, 243] width 43 height 15
checkbox input "true"
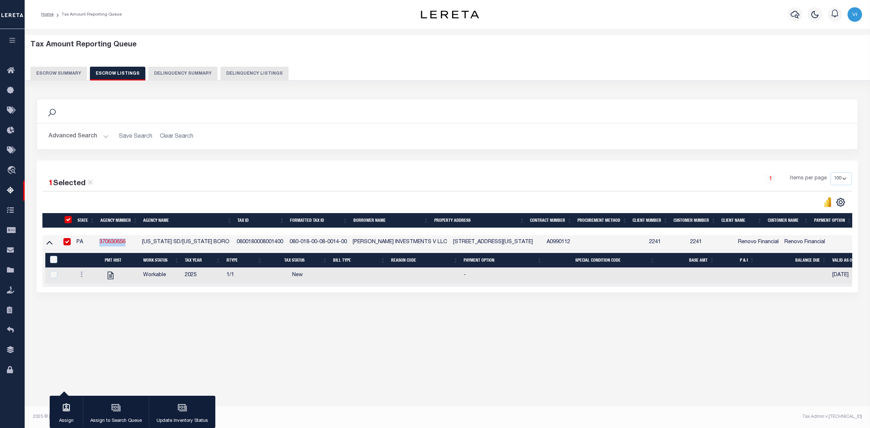
copy link "370630656"
click at [53, 73] on button "Escrow Summary" at bounding box center [58, 74] width 57 height 14
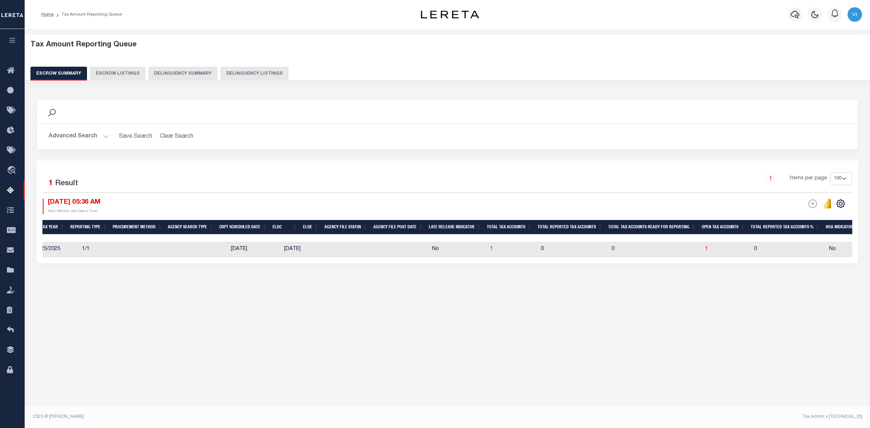
click at [106, 136] on button "Advanced Search" at bounding box center [79, 136] width 60 height 14
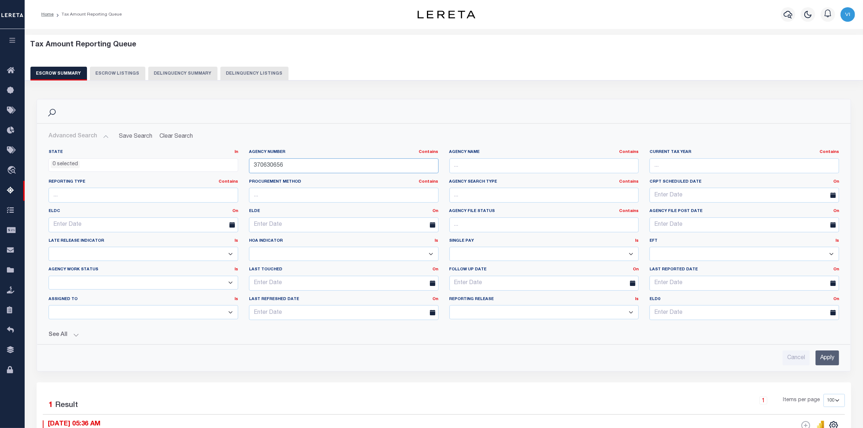
click at [287, 165] on input "370630656" at bounding box center [344, 165] width 190 height 15
type input "3"
paste input "370060601"
type input "370060601"
click at [833, 358] on input "Apply" at bounding box center [828, 358] width 24 height 15
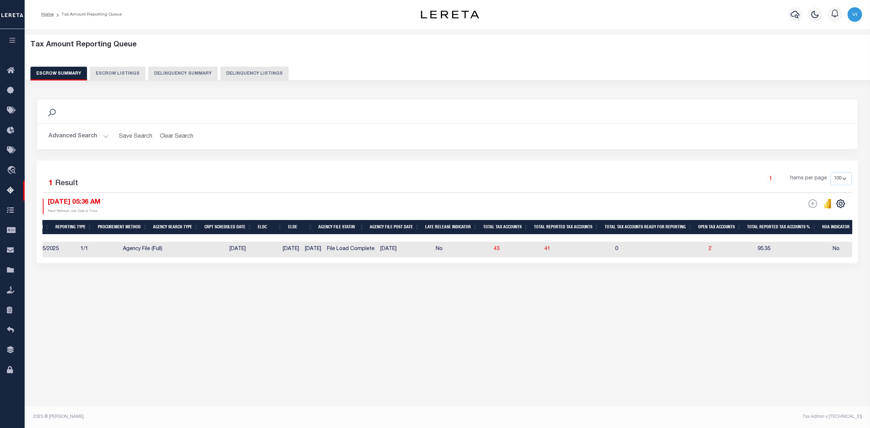
click at [706, 251] on td "2" at bounding box center [730, 250] width 49 height 16
checkbox input "true"
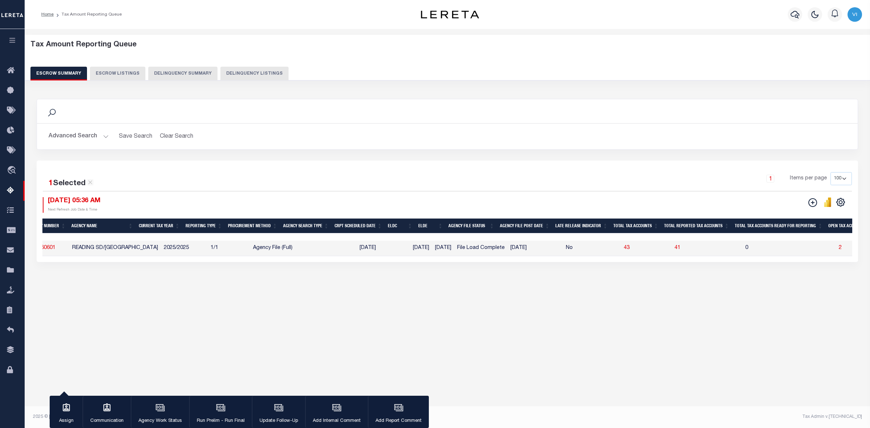
scroll to position [0, 0]
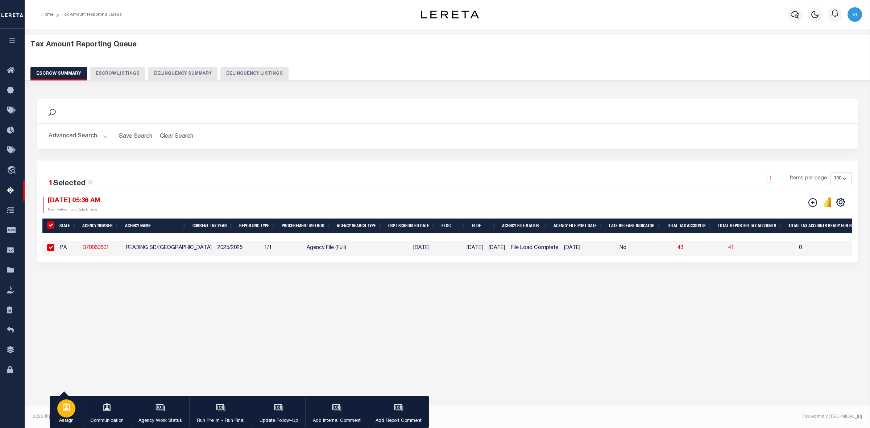
click at [65, 410] on icon "button" at bounding box center [66, 408] width 7 height 8
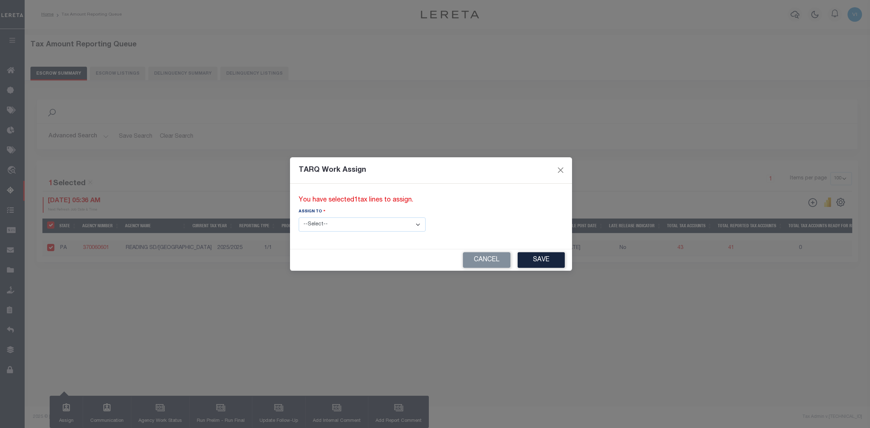
click at [385, 224] on select "--Select-- --Unassigned-- --Unassigned-- Abdul Muzain Adhikary Rinki Agustin Fe…" at bounding box center [362, 225] width 127 height 14
select select "Vinod Angoth"
click at [299, 218] on select "--Select-- --Unassigned-- --Unassigned-- Abdul Muzain Adhikary Rinki Agustin Fe…" at bounding box center [362, 225] width 127 height 14
click at [518, 261] on button "Save" at bounding box center [541, 260] width 47 height 16
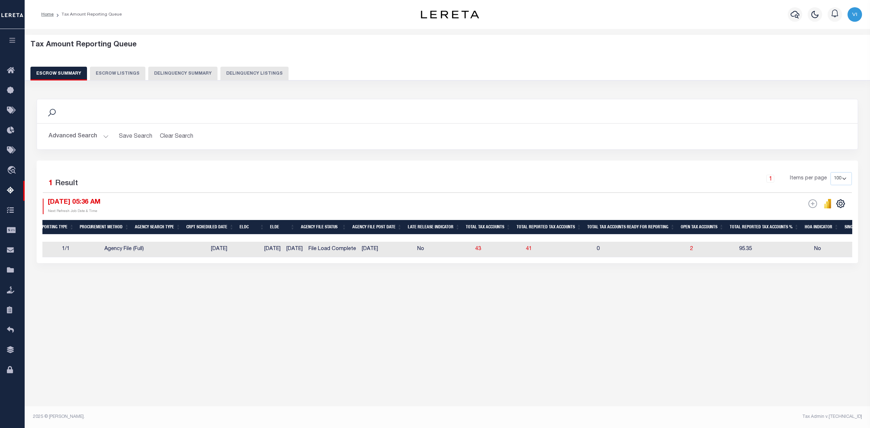
scroll to position [0, 235]
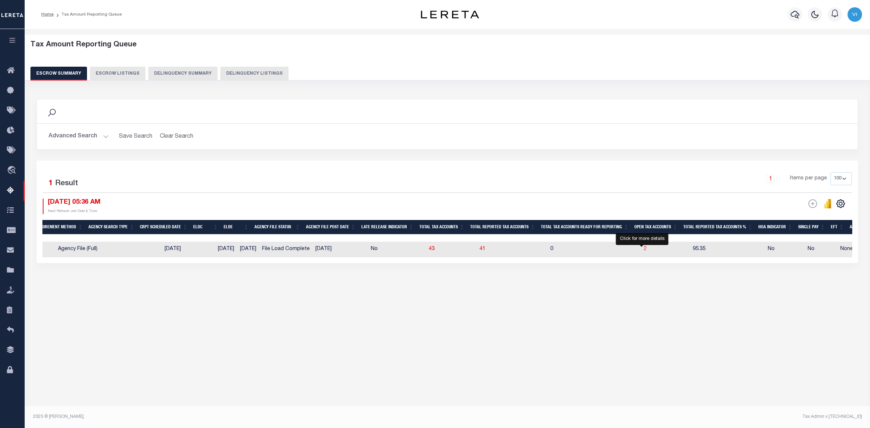
click at [644, 250] on span "2" at bounding box center [645, 249] width 3 height 5
select select "100"
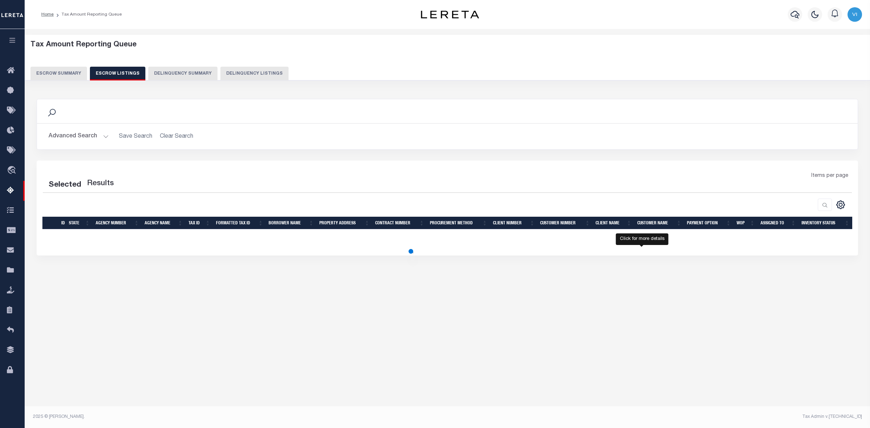
select select "100"
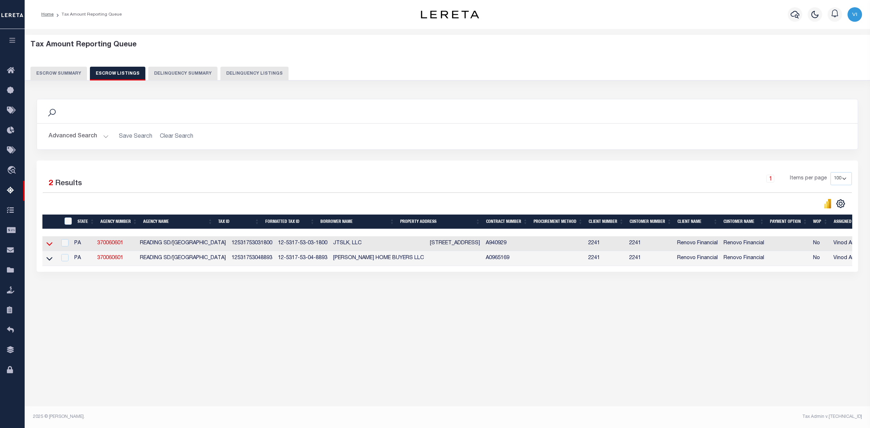
click at [46, 245] on icon at bounding box center [49, 244] width 6 height 8
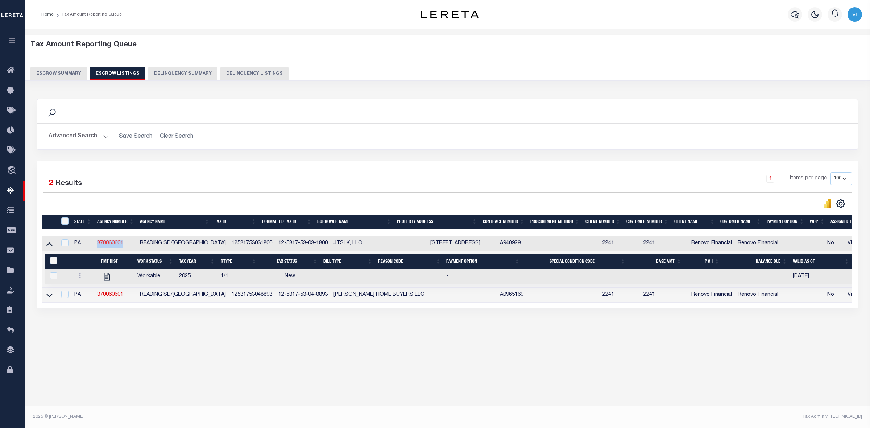
drag, startPoint x: 95, startPoint y: 244, endPoint x: 124, endPoint y: 244, distance: 29.4
click at [124, 244] on td "370060601" at bounding box center [115, 243] width 43 height 15
checkbox input "false"
checkbox input "true"
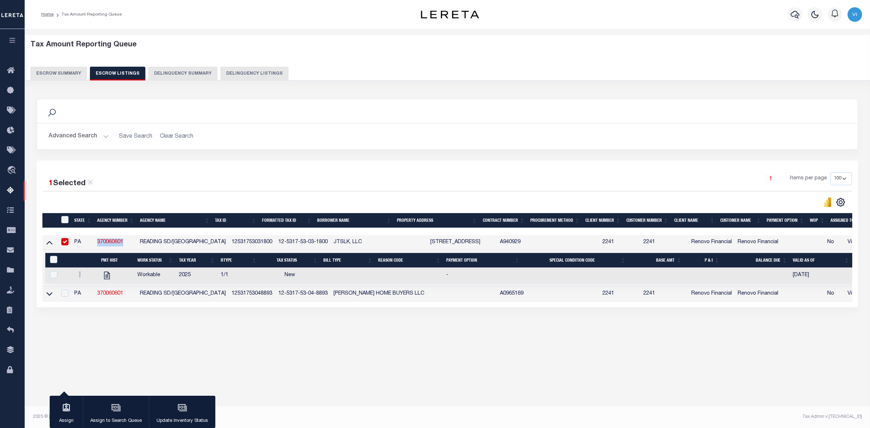
copy link "370060601"
drag, startPoint x: 54, startPoint y: 67, endPoint x: 67, endPoint y: 92, distance: 27.6
click at [54, 67] on button "Escrow Summary" at bounding box center [58, 74] width 57 height 14
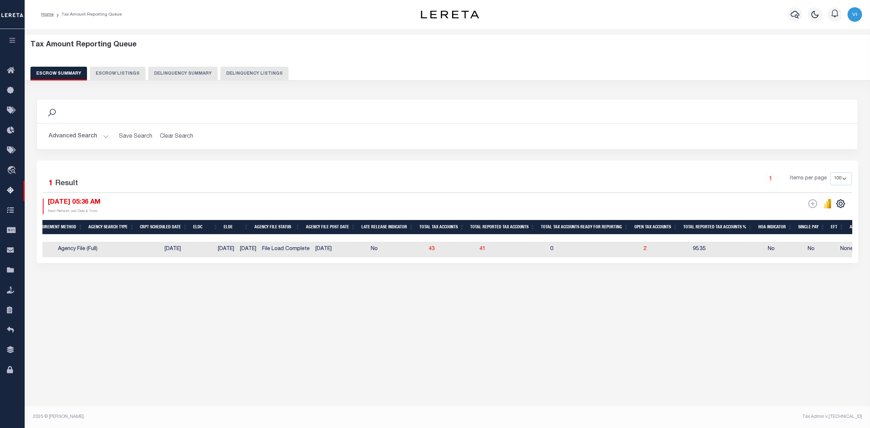
click at [104, 136] on button "Advanced Search" at bounding box center [79, 136] width 60 height 14
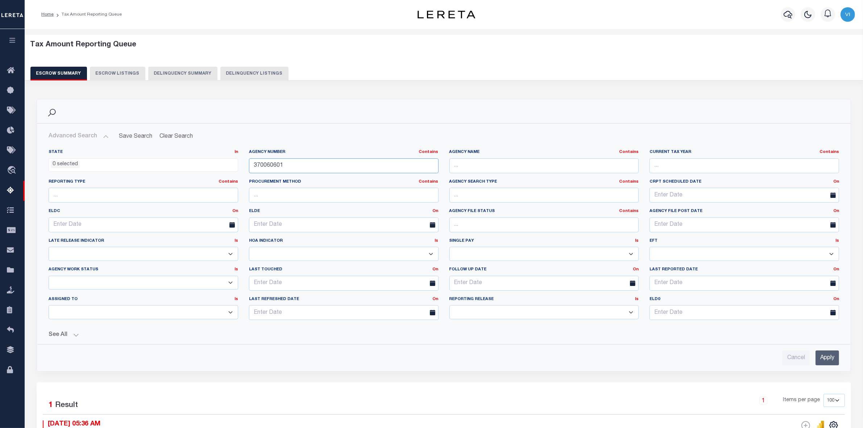
click at [292, 164] on input "370060601" at bounding box center [344, 165] width 190 height 15
type input "3"
paste input "310470617"
type input "310470617"
click at [826, 358] on input "Apply" at bounding box center [828, 358] width 24 height 15
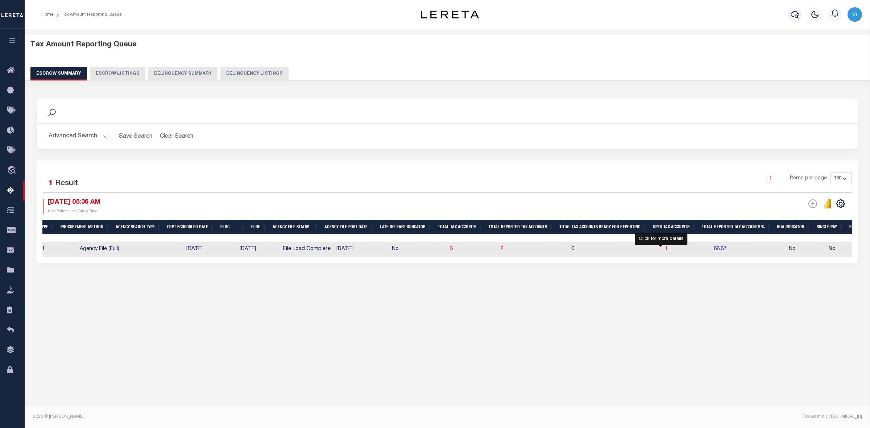
click at [665, 248] on span "1" at bounding box center [666, 249] width 3 height 5
select select "100"
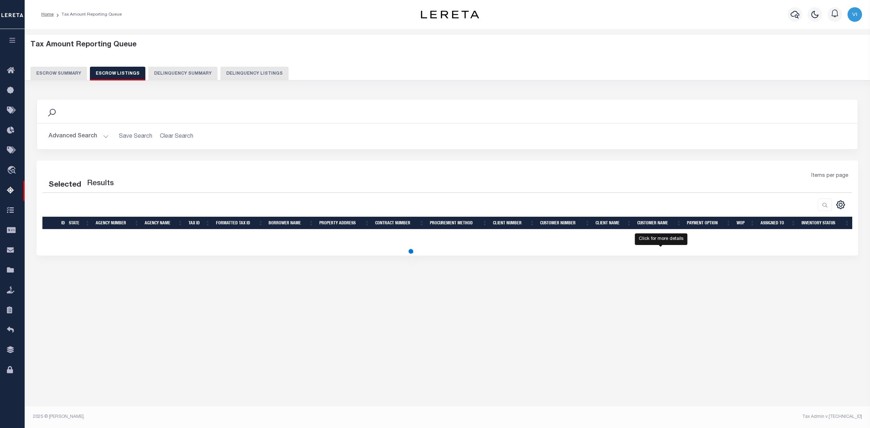
select select "100"
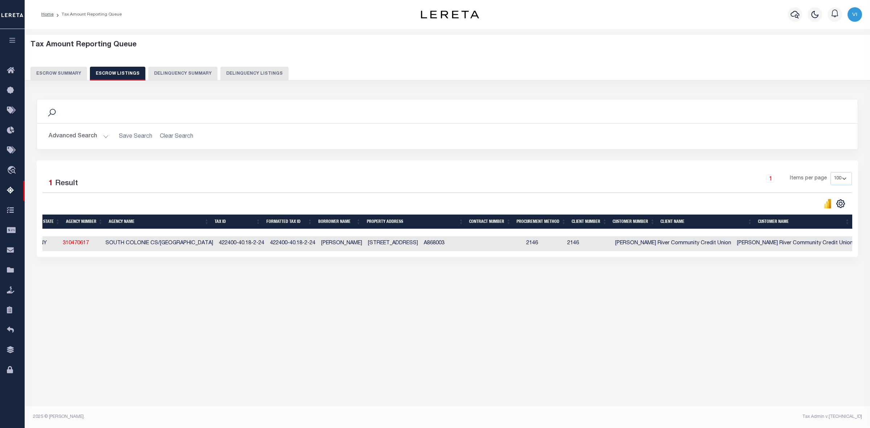
scroll to position [0, 0]
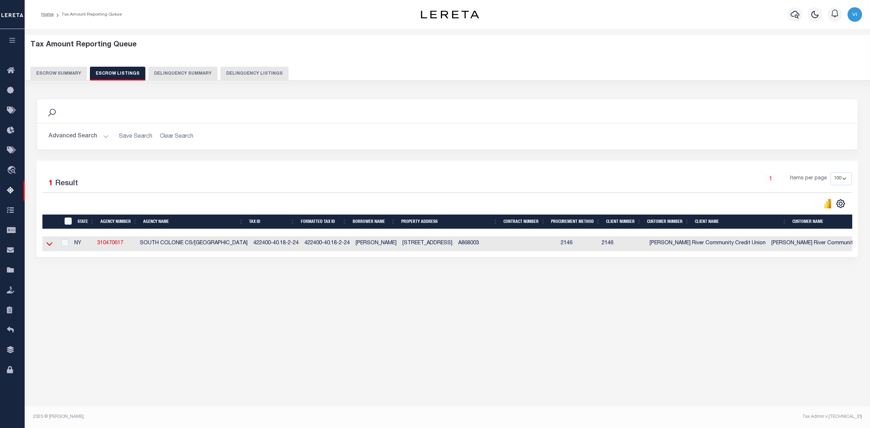
click at [48, 244] on icon at bounding box center [49, 244] width 6 height 8
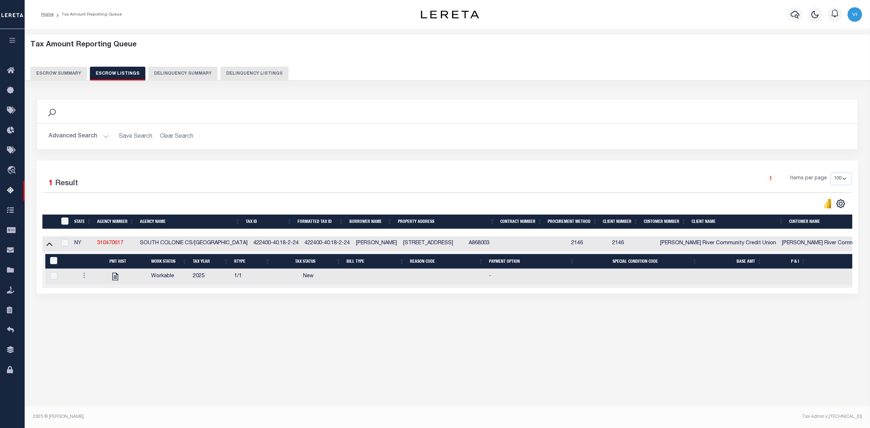
click at [54, 71] on button "Escrow Summary" at bounding box center [58, 74] width 57 height 14
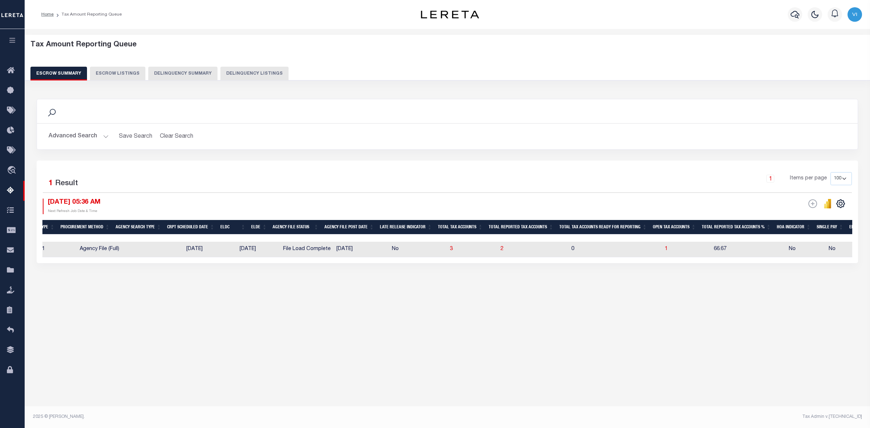
click at [106, 134] on button "Advanced Search" at bounding box center [79, 136] width 60 height 14
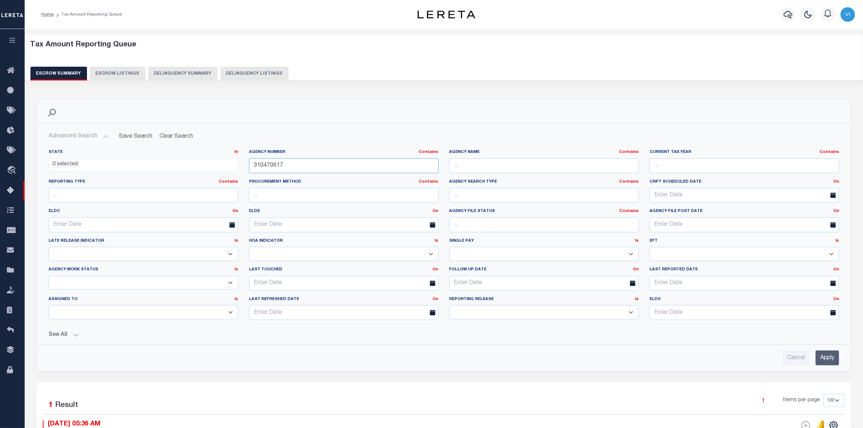
click at [285, 166] on input "310470617" at bounding box center [344, 165] width 190 height 15
type input "3"
paste input "370560608"
type input "370560608"
click at [828, 360] on input "Apply" at bounding box center [828, 358] width 24 height 15
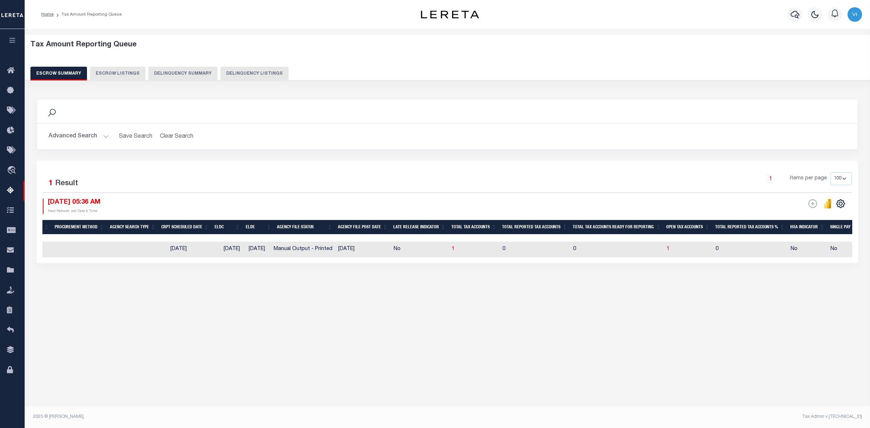
drag, startPoint x: 584, startPoint y: 236, endPoint x: 845, endPoint y: 236, distance: 260.7
click at [845, 236] on div at bounding box center [564, 238] width 1541 height 7
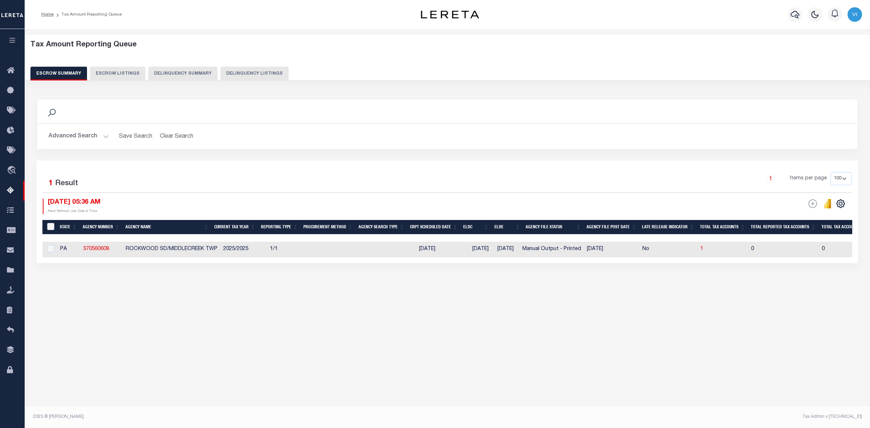
click at [50, 224] on input "&nbsp;" at bounding box center [50, 226] width 7 height 7
checkbox input "true"
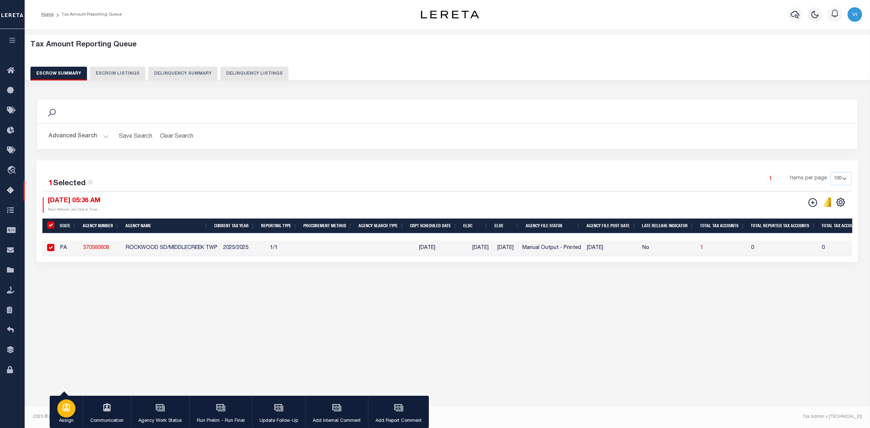
click at [67, 411] on icon "button" at bounding box center [66, 407] width 9 height 9
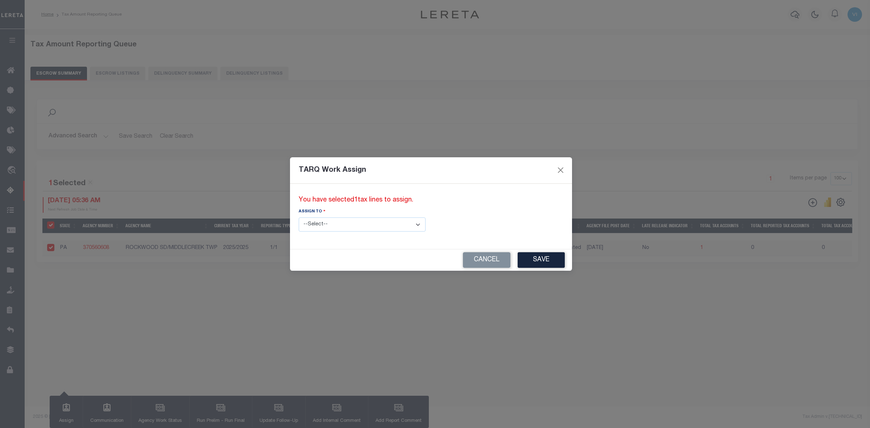
click at [391, 225] on select "--Select-- --Unassigned-- --Unassigned-- Abdul Muzain Adhikary Rinki Agustin Fe…" at bounding box center [362, 225] width 127 height 14
select select "Vinod Angoth"
click at [299, 218] on select "--Select-- --Unassigned-- --Unassigned-- Abdul Muzain Adhikary Rinki Agustin Fe…" at bounding box center [362, 225] width 127 height 14
click at [518, 261] on button "Save" at bounding box center [541, 260] width 47 height 16
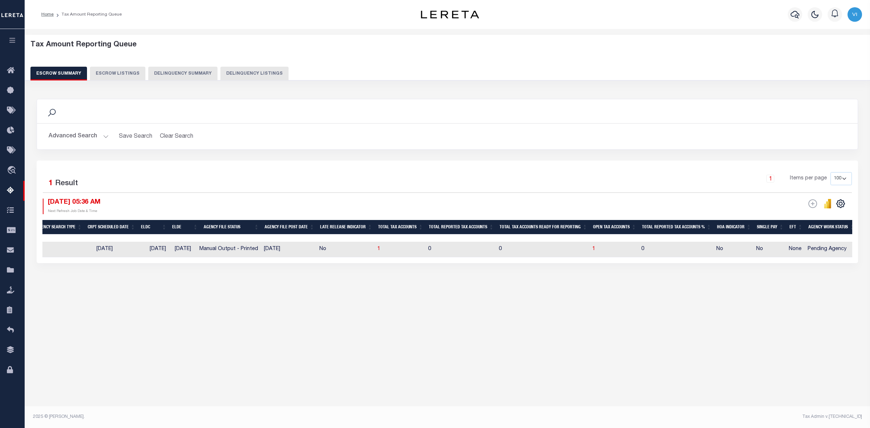
scroll to position [0, 324]
click at [594, 250] on span "1" at bounding box center [592, 249] width 3 height 5
select select "100"
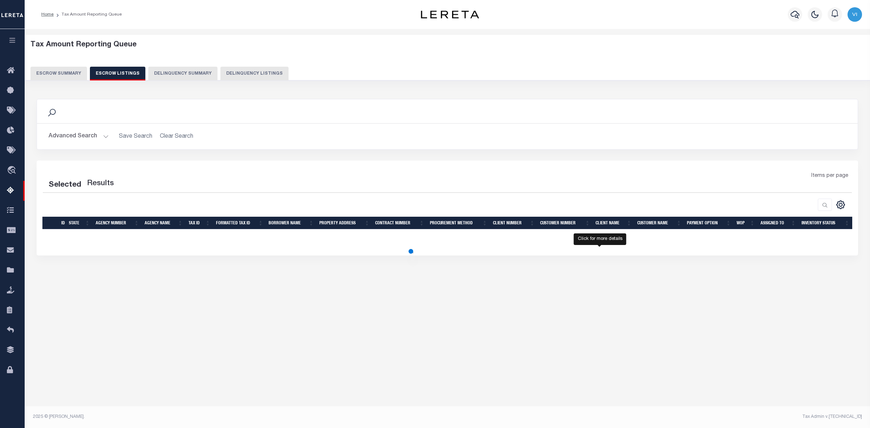
select select "100"
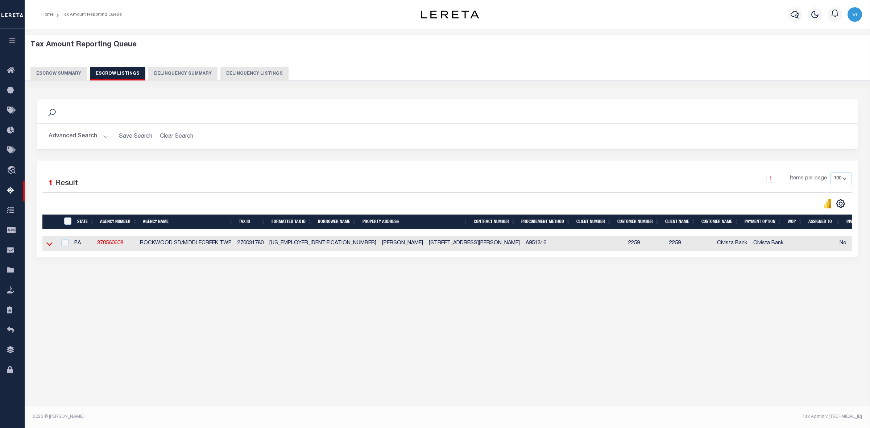
click at [47, 243] on icon at bounding box center [49, 244] width 6 height 8
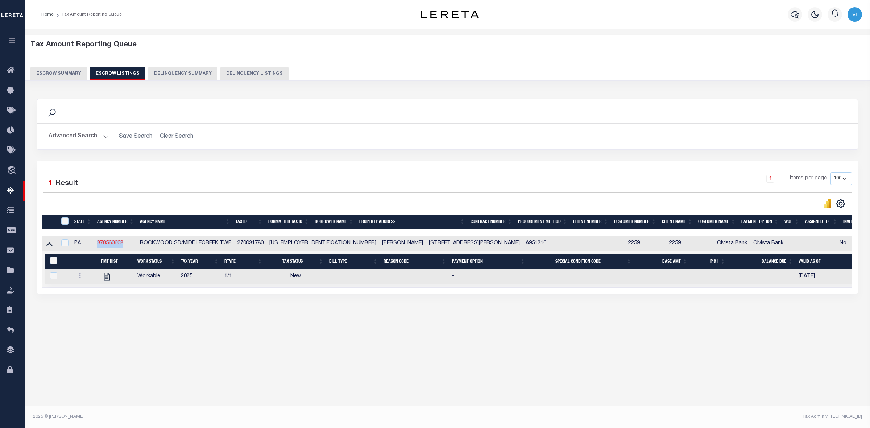
drag, startPoint x: 92, startPoint y: 245, endPoint x: 124, endPoint y: 244, distance: 31.6
click at [124, 244] on tr "PA 370560608 ROCKWOOD SD/MIDDLECREEK TWP 270031780 27-0031780 Nisha Grosel 8120…" at bounding box center [492, 243] width 900 height 15
copy tr "370560608"
click at [65, 67] on button "Escrow Summary" at bounding box center [58, 74] width 57 height 14
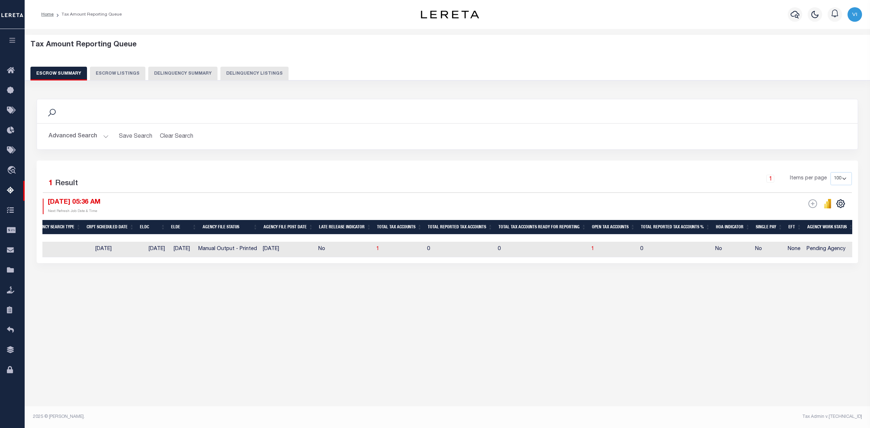
click at [104, 136] on button "Advanced Search" at bounding box center [79, 136] width 60 height 14
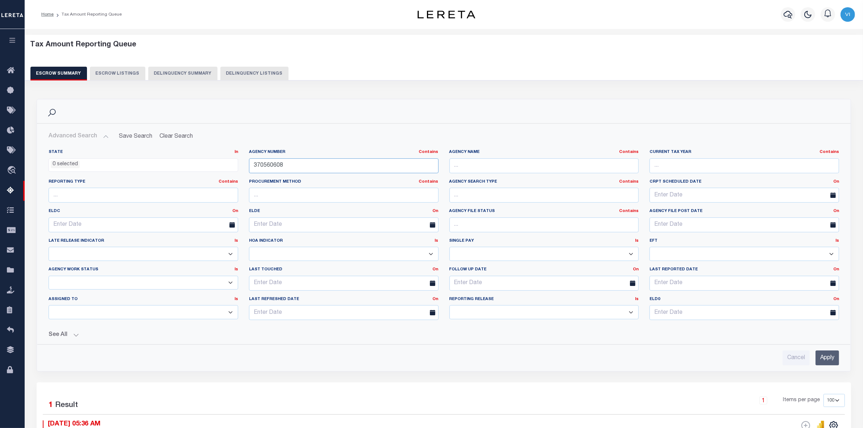
click at [282, 165] on input "370560608" at bounding box center [344, 165] width 190 height 15
type input "3"
paste input "370020658"
type input "370020658"
click at [827, 360] on input "Apply" at bounding box center [828, 358] width 24 height 15
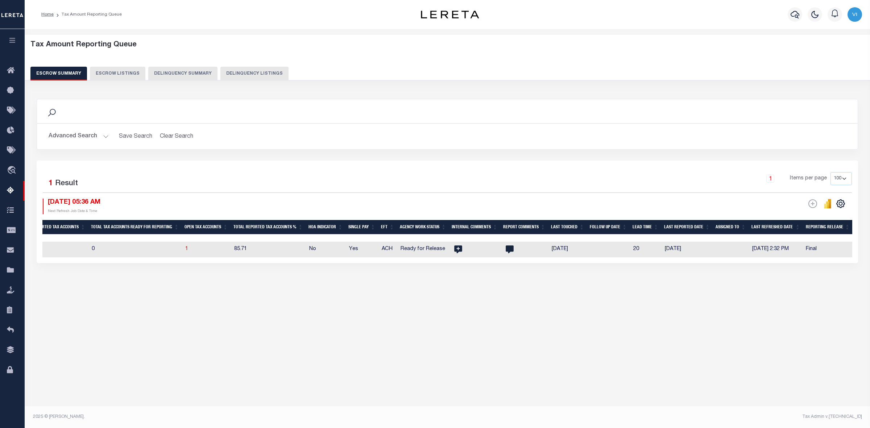
scroll to position [0, 481]
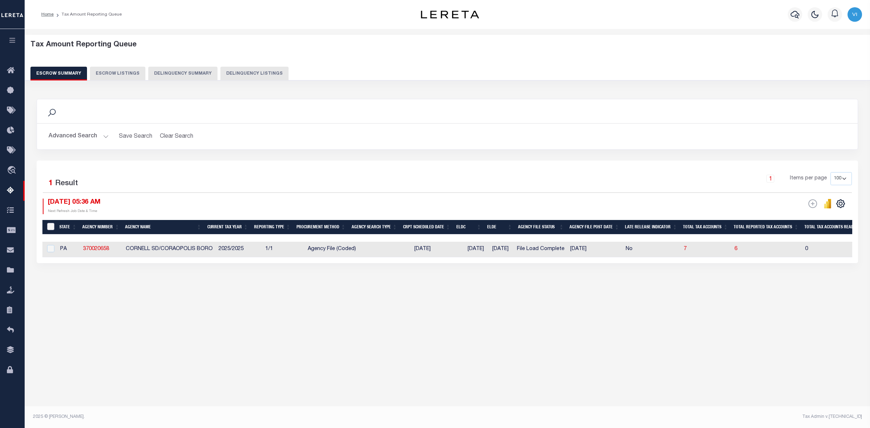
click at [51, 225] on input "&nbsp;" at bounding box center [50, 226] width 7 height 7
checkbox input "true"
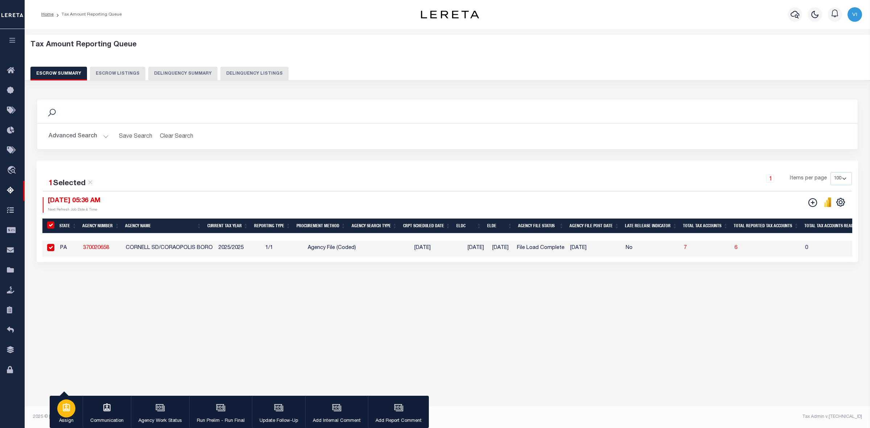
click at [66, 410] on icon "button" at bounding box center [66, 407] width 9 height 9
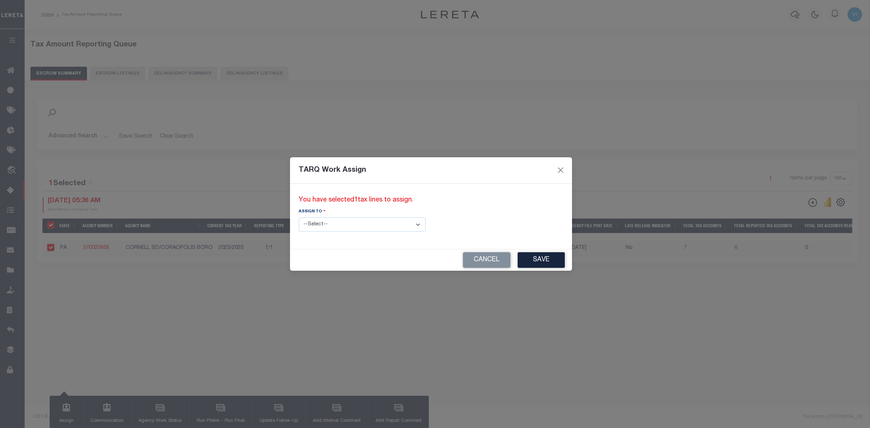
click at [388, 222] on select "--Select-- --Unassigned-- --Unassigned-- Abdul Muzain Adhikary Rinki Agustin Fe…" at bounding box center [362, 225] width 127 height 14
select select "Vinod Angoth"
click at [299, 218] on select "--Select-- --Unassigned-- --Unassigned-- Abdul Muzain Adhikary Rinki Agustin Fe…" at bounding box center [362, 225] width 127 height 14
click at [518, 263] on button "Save" at bounding box center [541, 260] width 47 height 16
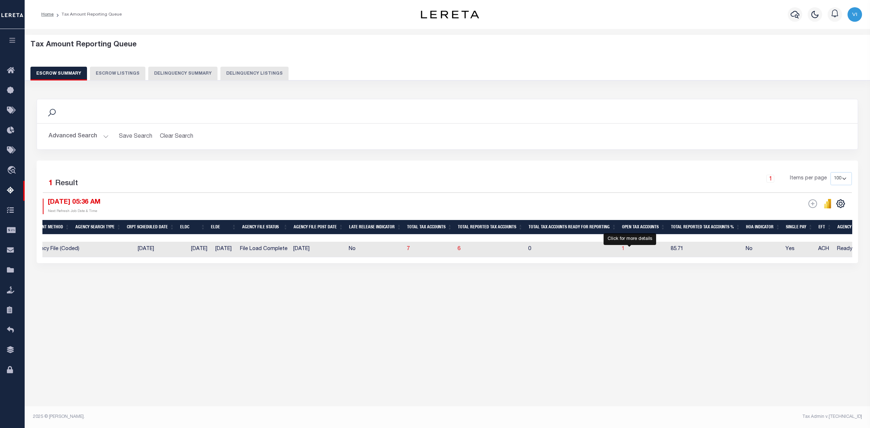
click at [625, 249] on span "1" at bounding box center [623, 249] width 3 height 5
select select "100"
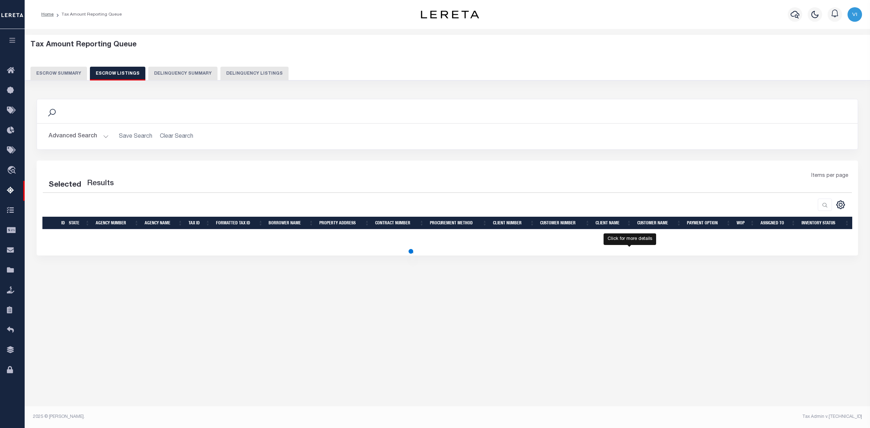
select select "100"
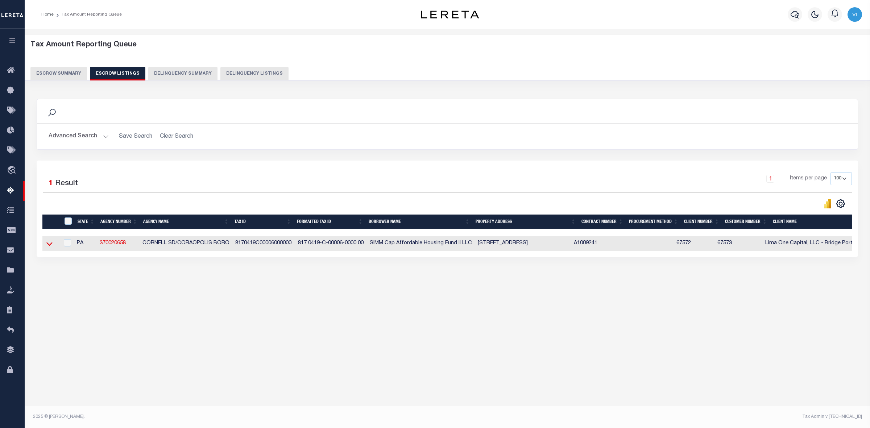
click at [49, 245] on icon at bounding box center [49, 244] width 6 height 8
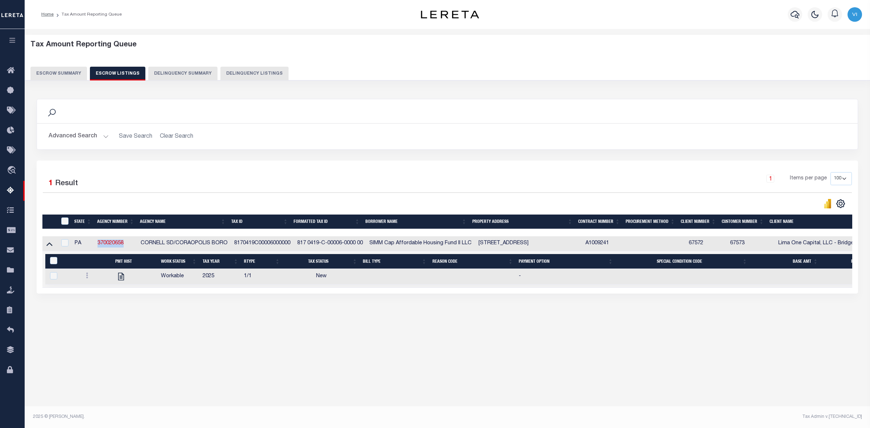
drag, startPoint x: 95, startPoint y: 244, endPoint x: 126, endPoint y: 244, distance: 31.2
click at [126, 244] on td "370020658" at bounding box center [116, 243] width 43 height 15
checkbox input "true"
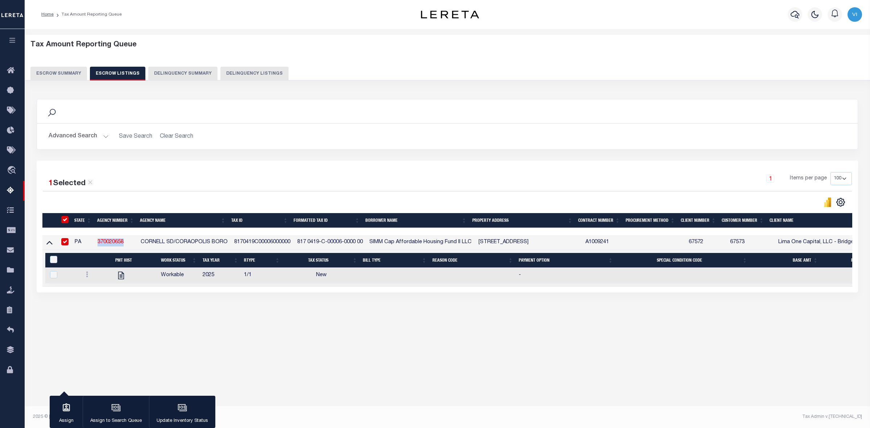
copy link "370020658"
click at [121, 244] on link "370020658" at bounding box center [111, 242] width 26 height 5
checkbox input "false"
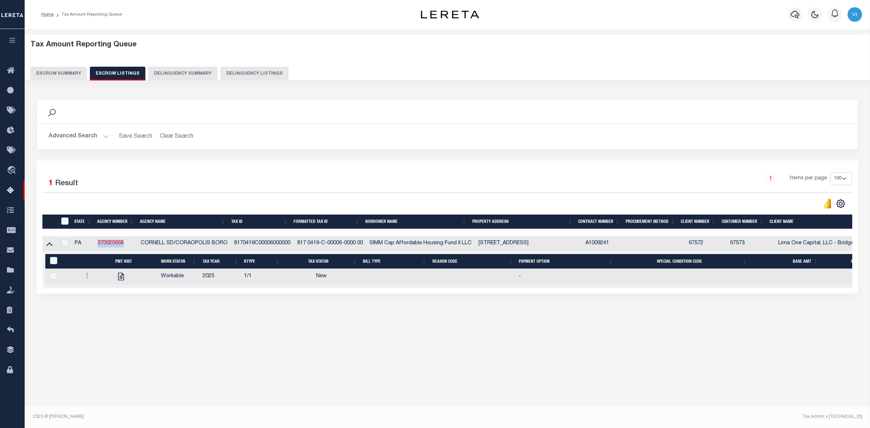
copy link "370020658"
